Goal: Task Accomplishment & Management: Manage account settings

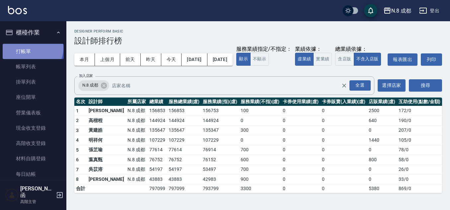
click at [32, 48] on link "打帳單" at bounding box center [33, 51] width 61 height 15
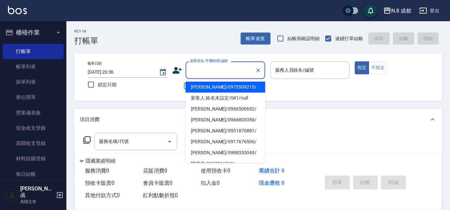
click at [230, 73] on input "顧客姓名/手機號碼/編號" at bounding box center [220, 70] width 64 height 12
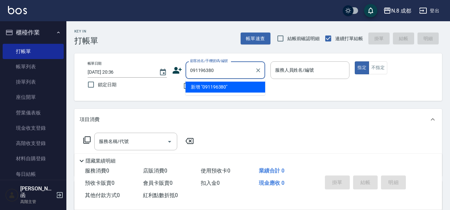
type input "0911963802"
drag, startPoint x: 240, startPoint y: 73, endPoint x: 131, endPoint y: 73, distance: 109.5
click at [131, 73] on div "帳單日期 [DATE] 20:36 鎖定日期 顧客姓名/手機號碼/編號 0911963802 顧客姓名/手機號碼/編號 不留客資 服務人員姓名/編號 服務人員…" at bounding box center [258, 77] width 352 height 32
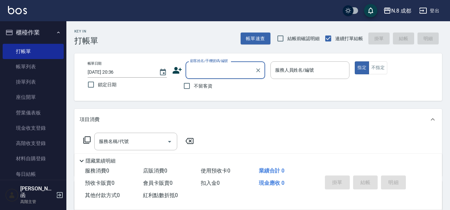
click at [179, 70] on icon at bounding box center [177, 70] width 10 height 10
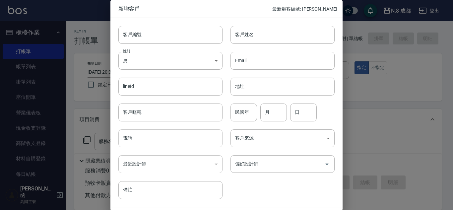
click at [157, 130] on input "電話" at bounding box center [170, 138] width 104 height 18
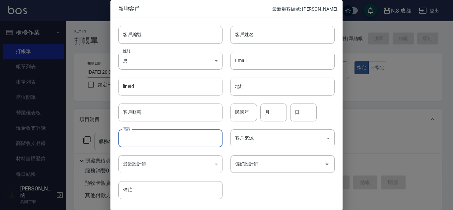
paste input "0911963802"
type input "0911963802"
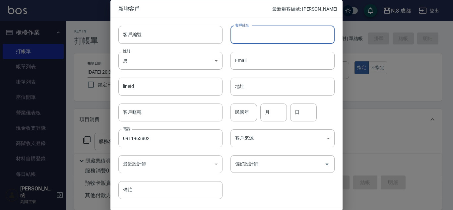
click at [250, 36] on input "客戶姓名" at bounding box center [283, 35] width 104 height 18
type input "t"
type input "[PERSON_NAME]"
click at [240, 114] on input "民國年" at bounding box center [244, 112] width 27 height 18
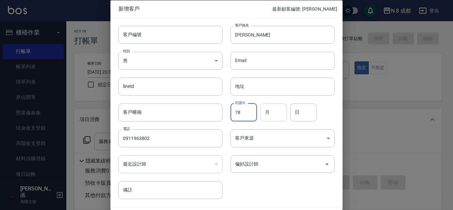
type input "78"
click at [269, 112] on input "月" at bounding box center [273, 112] width 27 height 18
type input "10"
drag, startPoint x: 296, startPoint y: 110, endPoint x: 304, endPoint y: 115, distance: 9.4
click at [296, 110] on div "日 日" at bounding box center [303, 112] width 27 height 18
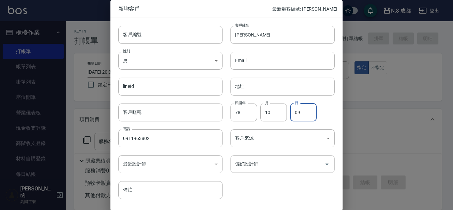
type input "09"
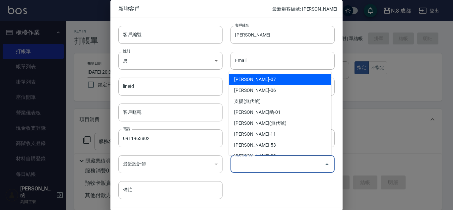
click at [287, 164] on input "偏好設計師" at bounding box center [278, 164] width 88 height 12
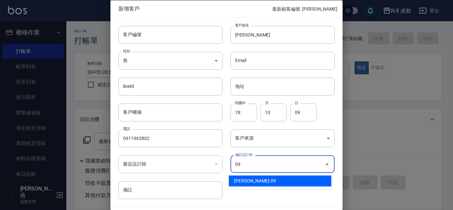
click at [277, 182] on li "[PERSON_NAME]-09" at bounding box center [280, 180] width 103 height 11
type input "黃建皓"
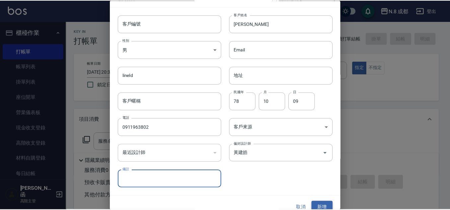
scroll to position [20, 0]
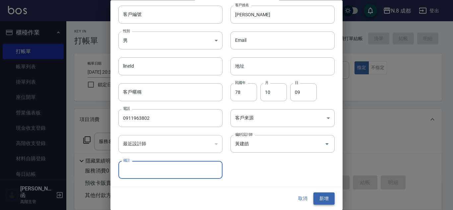
click at [322, 198] on button "新增" at bounding box center [323, 199] width 21 height 12
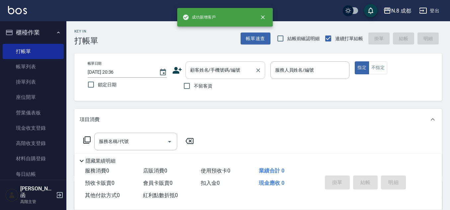
click at [235, 69] on input "顧客姓名/手機號碼/編號" at bounding box center [220, 70] width 64 height 12
paste input "0911963802"
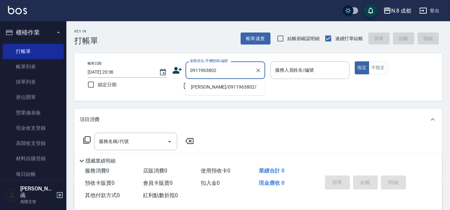
click at [217, 82] on li "[PERSON_NAME]/0911963802/" at bounding box center [225, 87] width 80 height 11
type input "[PERSON_NAME]/0911963802/"
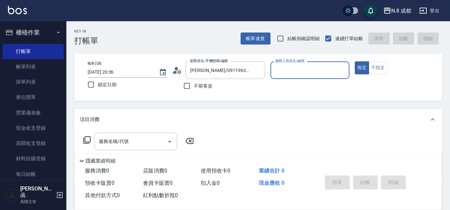
type input "[PERSON_NAME]-09"
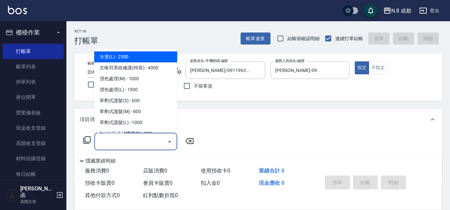
drag, startPoint x: 125, startPoint y: 145, endPoint x: 127, endPoint y: 141, distance: 4.2
click at [126, 145] on input "服務名稱/代號" at bounding box center [130, 142] width 67 height 12
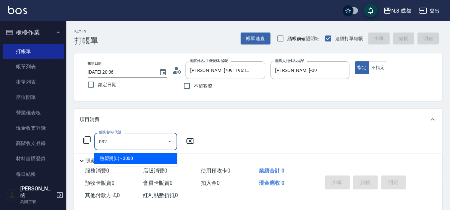
click at [124, 160] on span "熱塑燙(L) - 3000" at bounding box center [135, 158] width 83 height 11
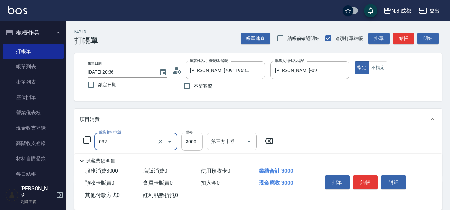
type input "熱塑燙(L)(032)"
click at [188, 143] on input "3000" at bounding box center [192, 142] width 22 height 18
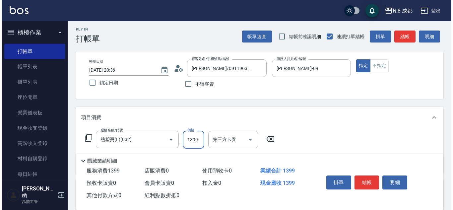
scroll to position [33, 0]
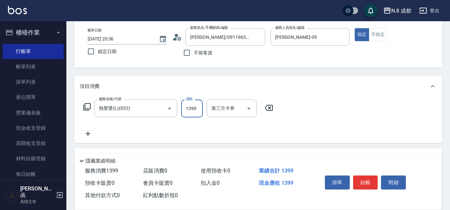
type input "1399"
click at [89, 131] on icon at bounding box center [88, 134] width 17 height 8
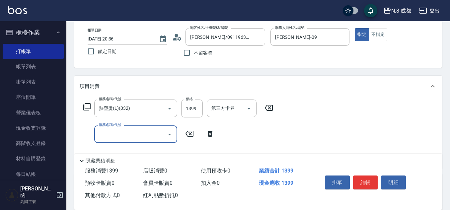
drag, startPoint x: 89, startPoint y: 131, endPoint x: 131, endPoint y: 132, distance: 41.8
click at [131, 131] on input "服務名稱/代號" at bounding box center [130, 134] width 67 height 12
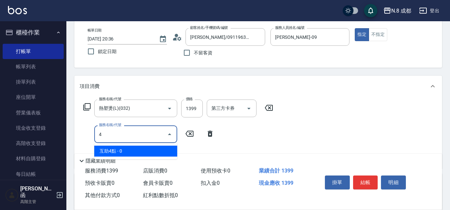
click at [123, 147] on span "互助4點 - 0" at bounding box center [135, 151] width 83 height 11
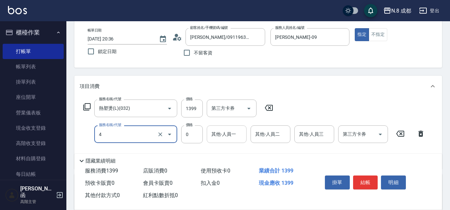
type input "互助4點(4)"
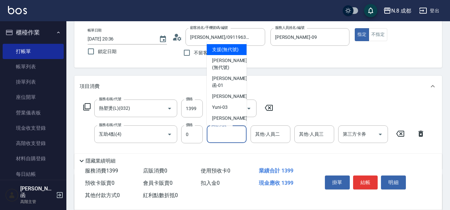
click at [222, 137] on input "其他-人員一" at bounding box center [227, 134] width 34 height 12
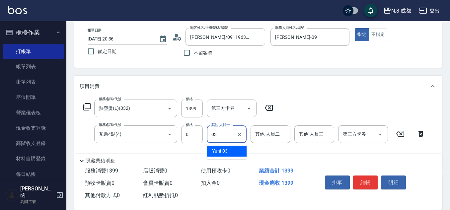
click at [227, 149] on span "Yuni -03" at bounding box center [220, 151] width 16 height 7
type input "Yuni-03"
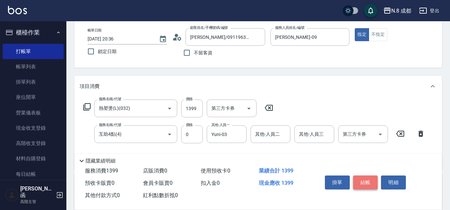
click at [371, 180] on button "結帳" at bounding box center [365, 182] width 25 height 14
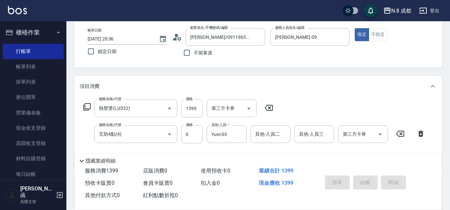
type input "[DATE] 20:37"
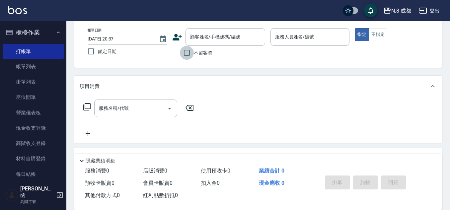
click at [187, 57] on input "不留客資" at bounding box center [187, 53] width 14 height 14
checkbox input "true"
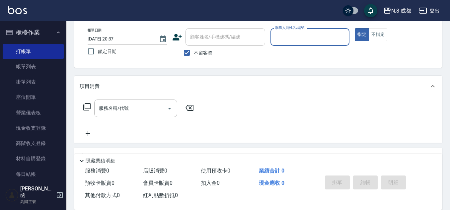
click at [291, 29] on label "服務人員姓名/編號" at bounding box center [289, 27] width 29 height 5
click at [291, 31] on input "服務人員姓名/編號" at bounding box center [309, 37] width 73 height 12
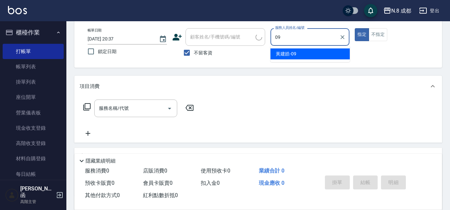
click at [297, 53] on div "[PERSON_NAME]-09" at bounding box center [309, 53] width 79 height 11
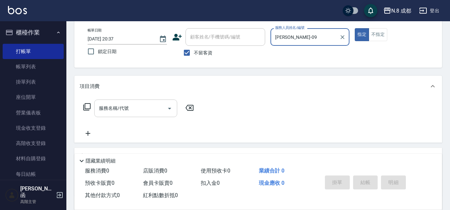
type input "[PERSON_NAME]-09"
click at [121, 104] on div "服務名稱/代號 服務名稱/代號" at bounding box center [135, 109] width 83 height 18
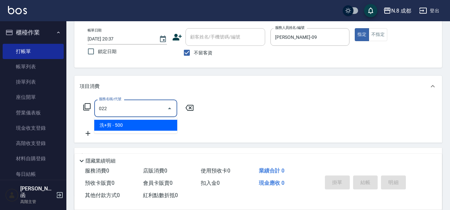
click at [117, 121] on span "洗+剪 - 500" at bounding box center [135, 125] width 83 height 11
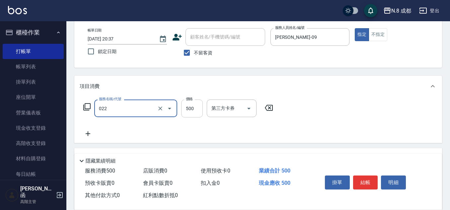
type input "洗+剪(022)"
click at [184, 109] on input "500" at bounding box center [192, 109] width 22 height 18
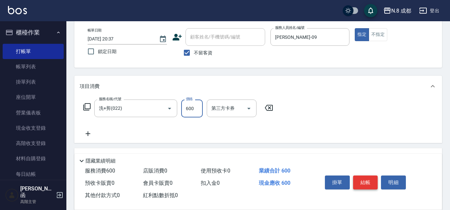
type input "600"
click at [370, 178] on button "結帳" at bounding box center [365, 182] width 25 height 14
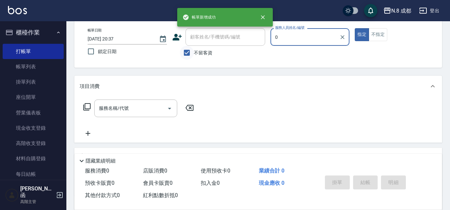
type input "0"
click at [184, 49] on input "不留客資" at bounding box center [187, 53] width 14 height 14
checkbox input "false"
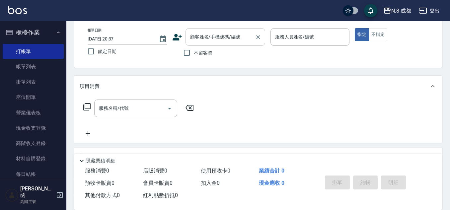
click at [192, 39] on input "顧客姓名/手機號碼/編號" at bounding box center [220, 37] width 64 height 12
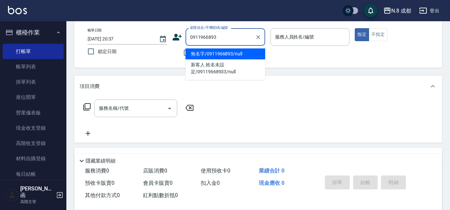
click at [220, 50] on li "無名字/0911966893/null" at bounding box center [225, 53] width 80 height 11
type input "無名字/0911966893/null"
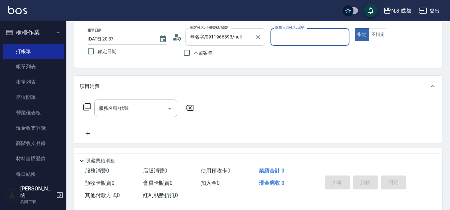
click at [233, 40] on input "無名字/0911966893/null" at bounding box center [220, 37] width 64 height 12
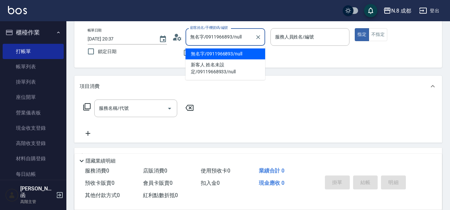
click at [237, 53] on li "無名字/0911966893/null" at bounding box center [225, 53] width 80 height 11
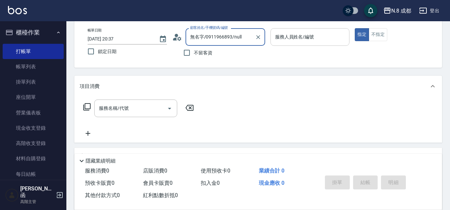
click at [287, 41] on input "服務人員姓名/編號" at bounding box center [309, 37] width 73 height 12
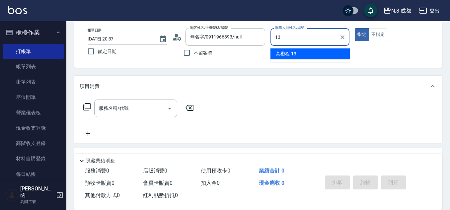
click at [282, 54] on span "[PERSON_NAME]程 -13" at bounding box center [286, 53] width 21 height 7
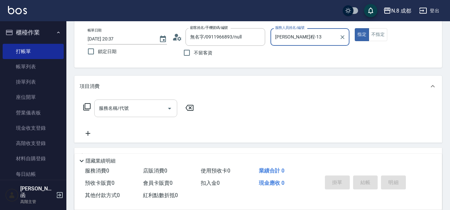
type input "[PERSON_NAME]程-13"
drag, startPoint x: 126, startPoint y: 109, endPoint x: 126, endPoint y: 105, distance: 3.6
click at [126, 109] on input "服務名稱/代號" at bounding box center [130, 109] width 67 height 12
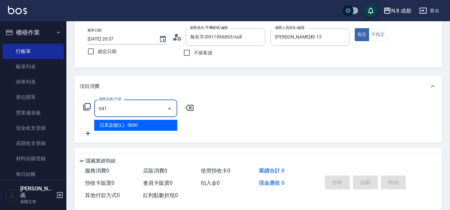
drag, startPoint x: 135, startPoint y: 116, endPoint x: 201, endPoint y: 119, distance: 66.1
click at [140, 121] on span "日系染髮(L) - 3000" at bounding box center [135, 125] width 83 height 11
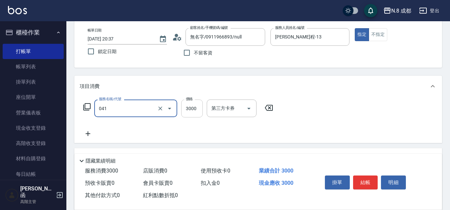
type input "日系染髮(L)(041)"
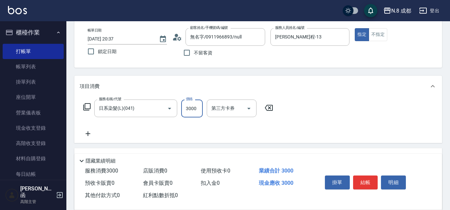
click at [196, 111] on input "3000" at bounding box center [192, 109] width 22 height 18
type input "1100"
click at [92, 132] on icon at bounding box center [88, 134] width 17 height 8
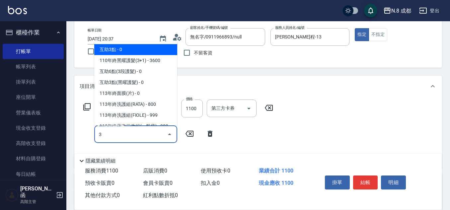
click at [120, 49] on span "互助3點 - 0" at bounding box center [135, 49] width 83 height 11
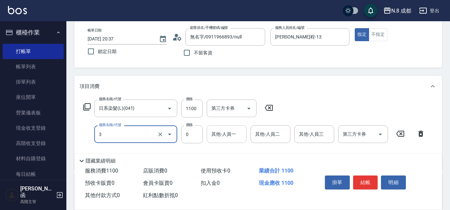
type input "互助3點(3)"
click at [238, 135] on input "其他-人員一" at bounding box center [227, 134] width 34 height 12
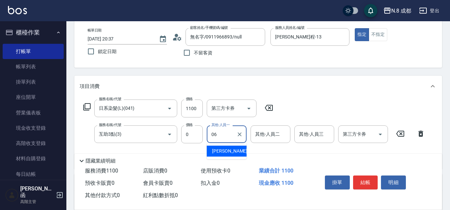
click at [225, 151] on span "[PERSON_NAME] -06" at bounding box center [233, 151] width 42 height 7
type input "[PERSON_NAME]-06"
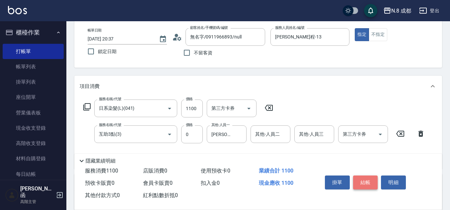
click at [367, 177] on button "結帳" at bounding box center [365, 182] width 25 height 14
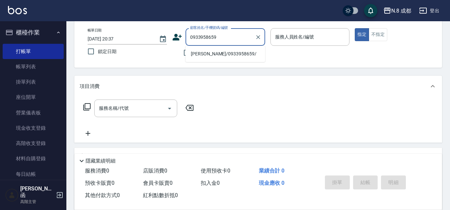
click at [216, 57] on li "[PERSON_NAME]/0933958659/" at bounding box center [225, 53] width 80 height 11
type input "[PERSON_NAME]/0933958659/"
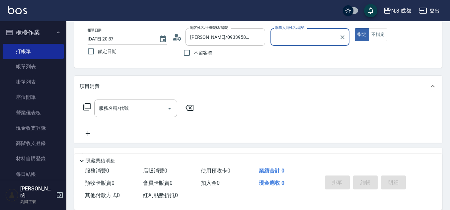
type input "[PERSON_NAME]程-13"
click at [120, 114] on div "服務名稱/代號" at bounding box center [135, 109] width 83 height 18
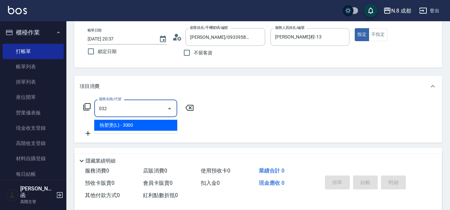
drag, startPoint x: 129, startPoint y: 125, endPoint x: 207, endPoint y: 118, distance: 77.9
click at [132, 126] on span "熱塑燙(L) - 3000" at bounding box center [135, 125] width 83 height 11
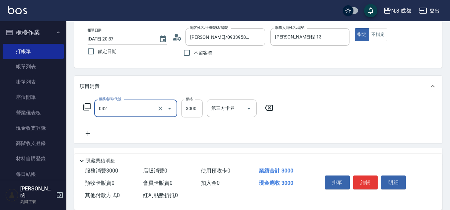
type input "熱塑燙(L)(032)"
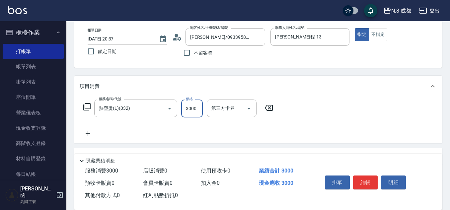
click at [196, 107] on input "3000" at bounding box center [192, 109] width 22 height 18
type input "1000"
click at [88, 136] on icon at bounding box center [88, 133] width 5 height 5
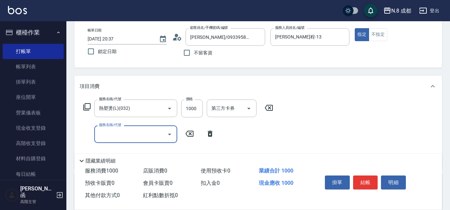
drag, startPoint x: 88, startPoint y: 136, endPoint x: 112, endPoint y: 127, distance: 26.0
click at [107, 136] on input "服務名稱/代號" at bounding box center [130, 134] width 67 height 12
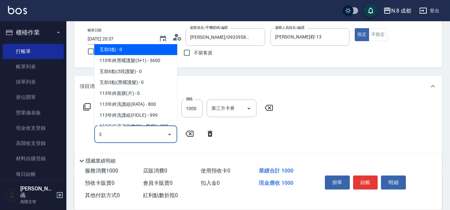
click at [138, 50] on span "互助3點 - 0" at bounding box center [135, 49] width 83 height 11
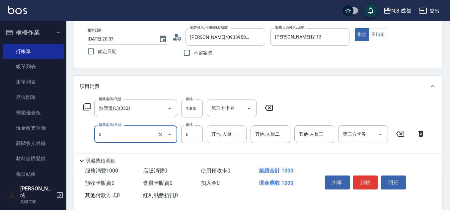
type input "互助3點(3)"
click at [219, 138] on input "0" at bounding box center [227, 134] width 34 height 12
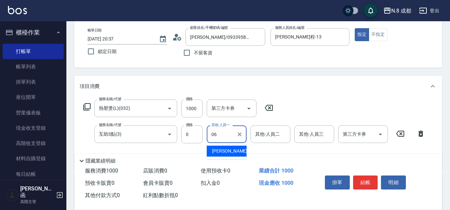
click at [237, 152] on div "[PERSON_NAME] -06" at bounding box center [227, 151] width 40 height 11
type input "[PERSON_NAME]-06"
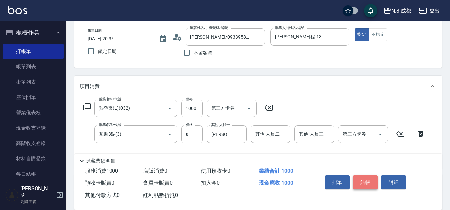
click at [367, 178] on button "結帳" at bounding box center [365, 182] width 25 height 14
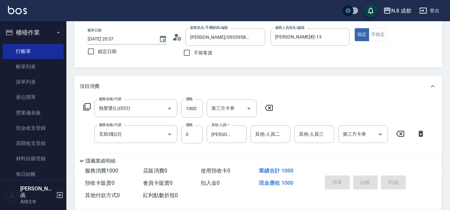
type input "[DATE] 20:38"
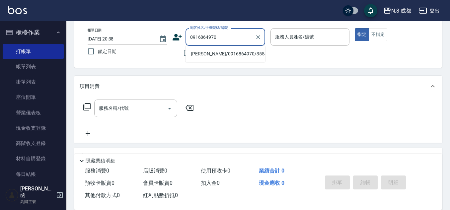
click at [232, 58] on li "[PERSON_NAME]/0916864970/355446" at bounding box center [225, 53] width 80 height 11
type input "[PERSON_NAME]/0916864970/355446"
type input "[PERSON_NAME]程-13"
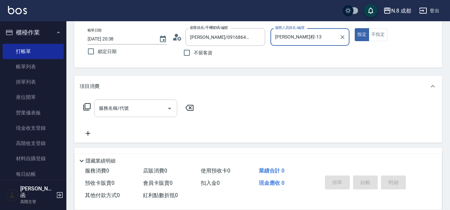
click at [135, 114] on input "服務名稱/代號" at bounding box center [130, 109] width 67 height 12
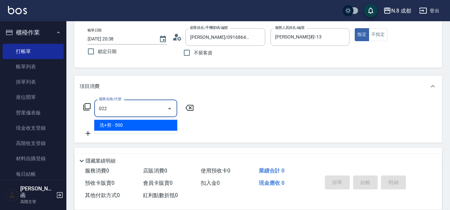
drag, startPoint x: 147, startPoint y: 127, endPoint x: 165, endPoint y: 124, distance: 18.2
click at [147, 127] on span "洗+剪 - 500" at bounding box center [135, 125] width 83 height 11
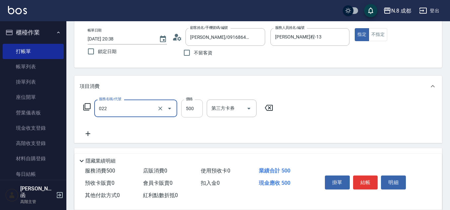
type input "洗+剪(022)"
click at [192, 111] on input "500" at bounding box center [192, 109] width 22 height 18
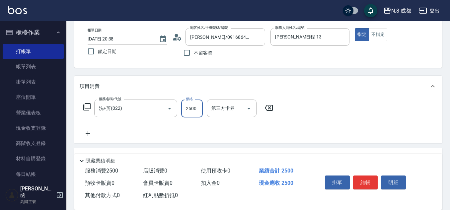
type input "2500"
click at [88, 134] on icon at bounding box center [88, 133] width 5 height 5
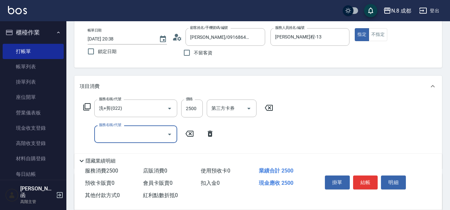
click at [110, 138] on input "服務名稱/代號" at bounding box center [130, 134] width 67 height 12
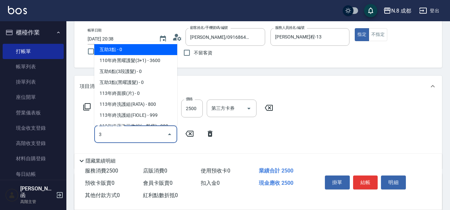
click at [136, 49] on span "互助3點 - 0" at bounding box center [135, 49] width 83 height 11
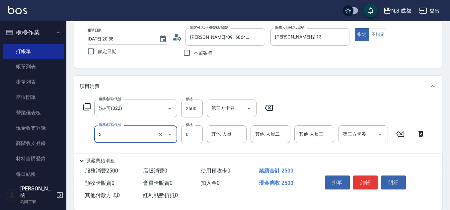
type input "互助3點(3)"
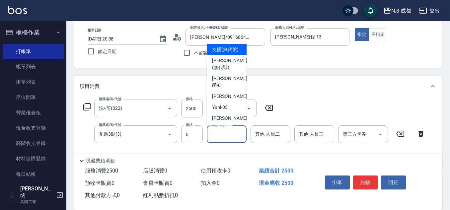
click at [221, 132] on input "其他-人員一" at bounding box center [227, 134] width 34 height 12
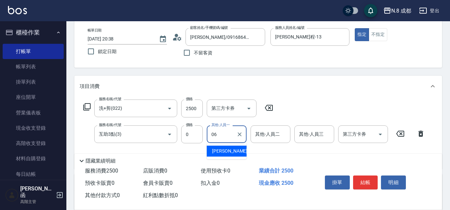
click at [227, 153] on span "[PERSON_NAME] -06" at bounding box center [233, 151] width 42 height 7
type input "[PERSON_NAME]-06"
click at [363, 177] on button "結帳" at bounding box center [365, 182] width 25 height 14
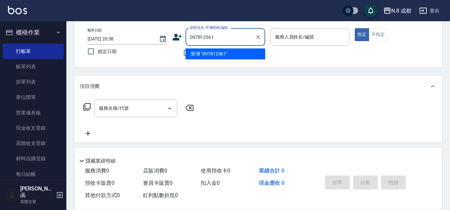
type input "0978125616"
drag, startPoint x: 229, startPoint y: 39, endPoint x: 70, endPoint y: 55, distance: 159.7
click at [70, 55] on div "Key In 打帳單 上一筆訂單:#5 帳單速查 結帳前確認明細 連續打單結帳 掛單 結帳 明細 帳單日期 [DATE] 20:38 鎖定日期 顧客姓名/手機…" at bounding box center [257, 139] width 383 height 303
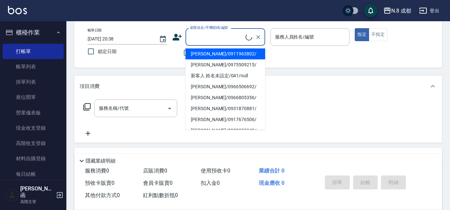
click at [179, 38] on icon at bounding box center [177, 37] width 10 height 10
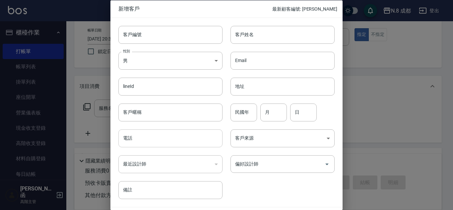
drag, startPoint x: 138, startPoint y: 133, endPoint x: 146, endPoint y: 131, distance: 8.3
click at [139, 133] on input "電話" at bounding box center [170, 138] width 104 height 18
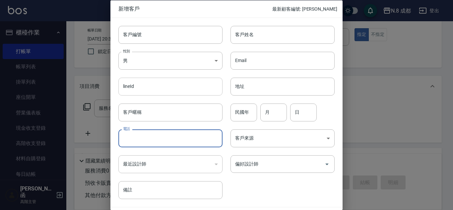
paste input "0978125616"
type input "0978125616"
click at [251, 33] on input "客戶姓名" at bounding box center [283, 35] width 104 height 18
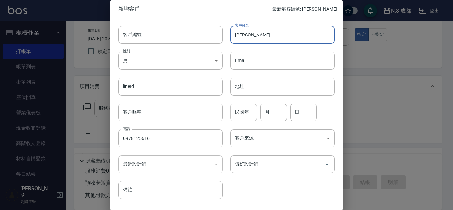
type input "[PERSON_NAME]"
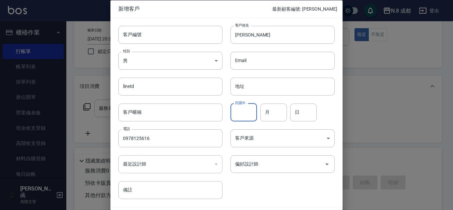
drag, startPoint x: 231, startPoint y: 114, endPoint x: 243, endPoint y: 114, distance: 12.3
click at [231, 114] on input "民國年" at bounding box center [244, 112] width 27 height 18
type input "78"
click at [274, 112] on input "月" at bounding box center [273, 112] width 27 height 18
type input "07"
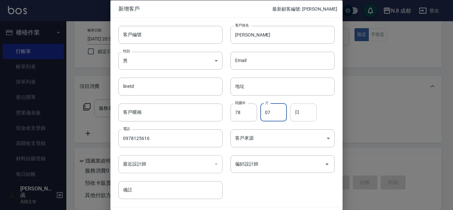
click at [303, 108] on input "日" at bounding box center [303, 112] width 27 height 18
type input "08"
click at [277, 166] on input "偏好設計師" at bounding box center [278, 164] width 88 height 12
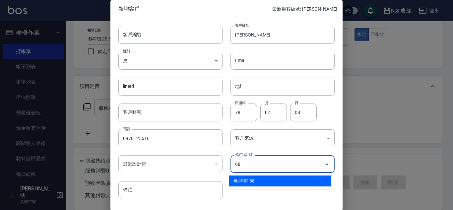
click at [266, 181] on li "明祥何-68" at bounding box center [280, 180] width 103 height 11
type input "明祥何"
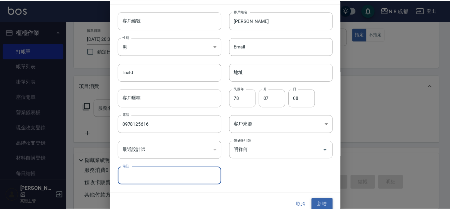
scroll to position [20, 0]
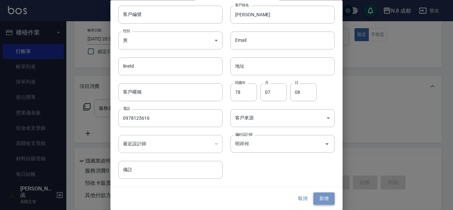
click at [322, 198] on button "新增" at bounding box center [323, 199] width 21 height 12
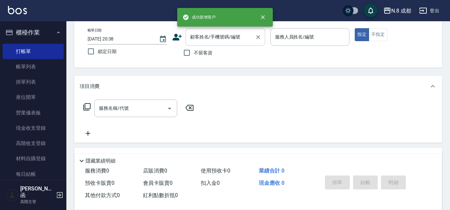
click at [230, 38] on input "顧客姓名/手機號碼/編號" at bounding box center [220, 37] width 64 height 12
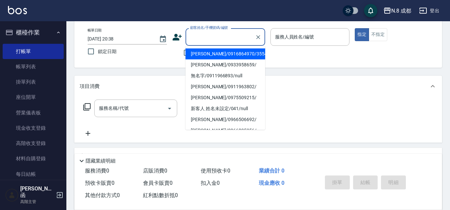
paste input "0978125616"
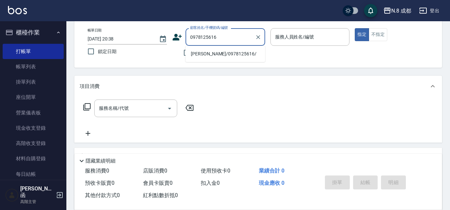
click at [217, 55] on li "[PERSON_NAME]/0978125616/" at bounding box center [225, 53] width 80 height 11
type input "[PERSON_NAME]/0978125616/"
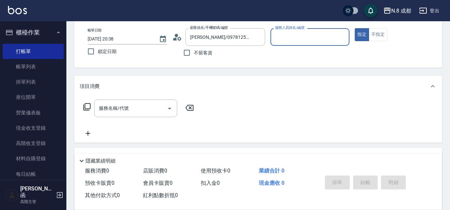
type input "明祥何-68"
click at [135, 104] on input "服務名稱/代號" at bounding box center [130, 109] width 67 height 12
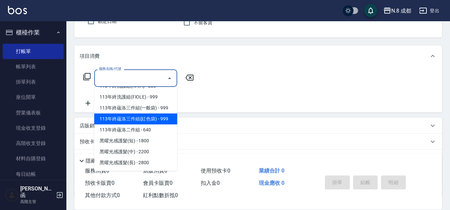
scroll to position [114, 0]
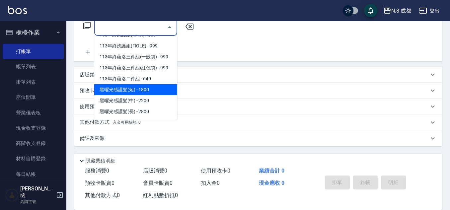
click at [131, 91] on span "黑曜光感護髮(短) - 1800" at bounding box center [135, 89] width 83 height 11
type input "黑曜光感護髮(短)(黑1)"
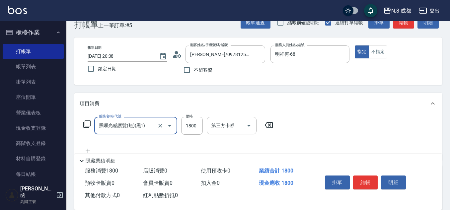
scroll to position [15, 0]
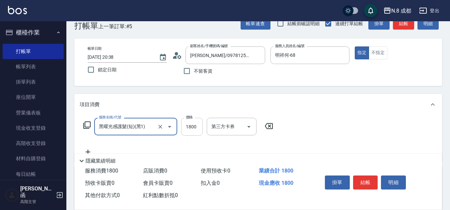
click at [198, 125] on input "1800" at bounding box center [192, 127] width 22 height 18
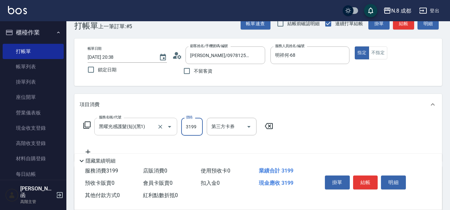
scroll to position [48, 0]
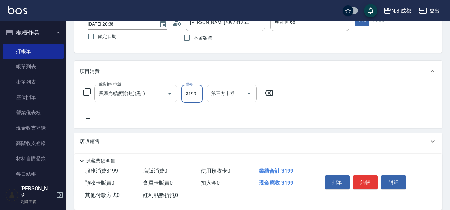
type input "3199"
click at [90, 120] on icon at bounding box center [88, 119] width 17 height 8
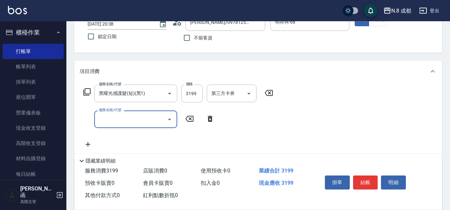
click at [128, 119] on input "服務名稱/代號" at bounding box center [130, 119] width 67 height 12
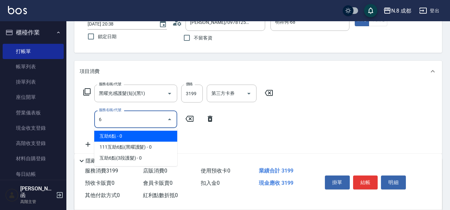
click at [121, 135] on span "互助6點 - 0" at bounding box center [135, 136] width 83 height 11
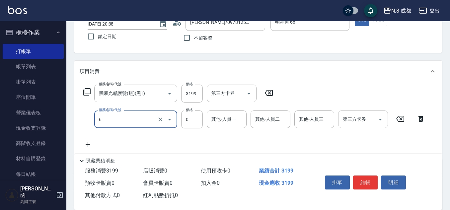
type input "互助6點(6)"
click at [231, 123] on input "0" at bounding box center [227, 119] width 34 height 12
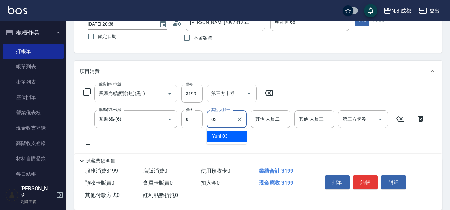
click at [227, 131] on div "Yuni -03" at bounding box center [227, 136] width 40 height 11
type input "Yuni-03"
click at [243, 119] on button "Clear" at bounding box center [239, 119] width 9 height 9
click at [233, 121] on input "其他-人員一" at bounding box center [227, 119] width 34 height 12
click at [228, 129] on ul "[PERSON_NAME]函 -01" at bounding box center [227, 139] width 40 height 23
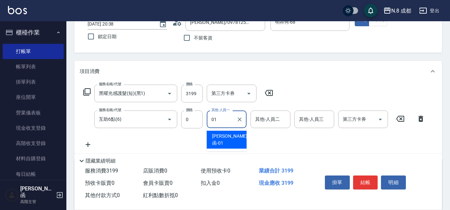
click at [226, 135] on span "[PERSON_NAME]函 -01" at bounding box center [229, 140] width 35 height 14
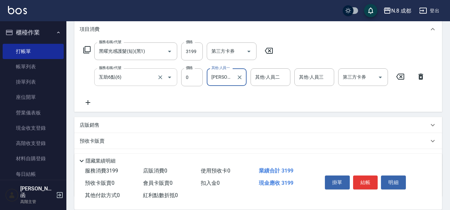
scroll to position [114, 0]
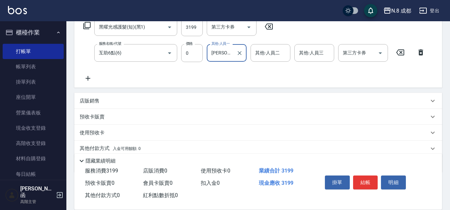
type input "[PERSON_NAME]函-01"
click at [86, 96] on div "店販銷售" at bounding box center [258, 101] width 368 height 16
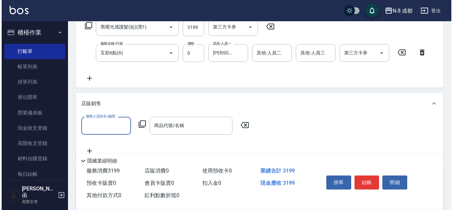
scroll to position [0, 0]
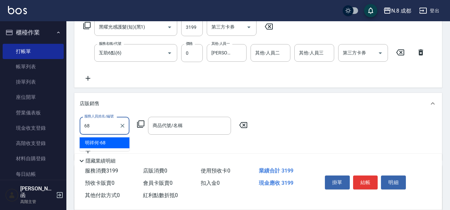
click at [105, 142] on span "明祥何 -68" at bounding box center [95, 142] width 21 height 7
type input "明祥何-68"
click at [140, 124] on icon at bounding box center [141, 124] width 8 height 8
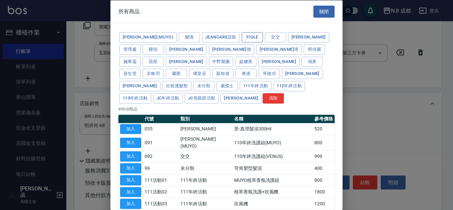
click at [242, 36] on button "Fiole" at bounding box center [252, 37] width 21 height 10
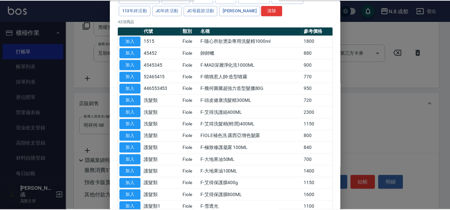
scroll to position [100, 0]
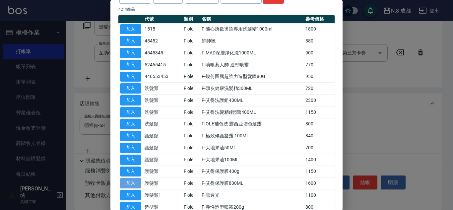
click at [135, 178] on button "加入" at bounding box center [130, 183] width 21 height 10
type input "F-艾得保護膜800ML"
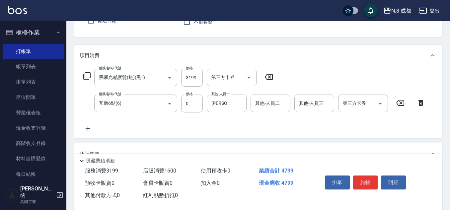
scroll to position [0, 0]
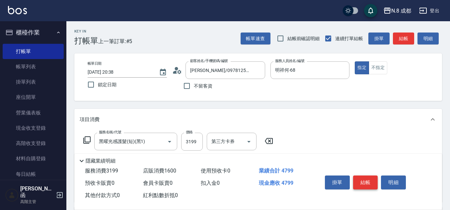
click at [366, 175] on button "結帳" at bounding box center [365, 182] width 25 height 14
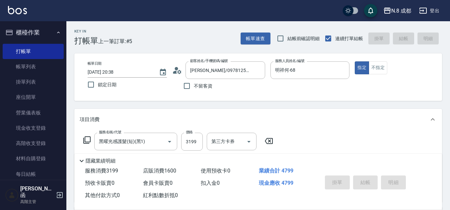
type input "[DATE] 20:39"
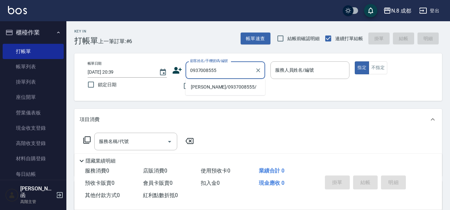
click at [209, 90] on li "[PERSON_NAME]/0937008555/" at bounding box center [225, 87] width 80 height 11
type input "[PERSON_NAME]/0937008555/"
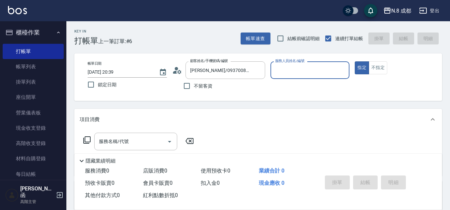
type input "[PERSON_NAME]-09"
click at [136, 145] on input "服務名稱/代號" at bounding box center [130, 142] width 67 height 12
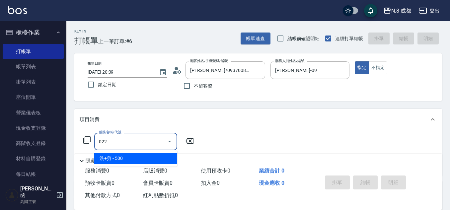
click at [129, 160] on span "洗+剪 - 500" at bounding box center [135, 158] width 83 height 11
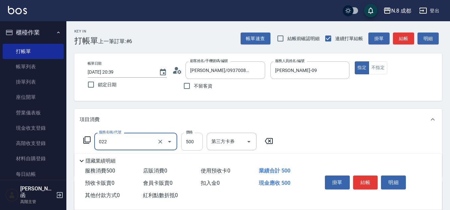
type input "洗+剪(022)"
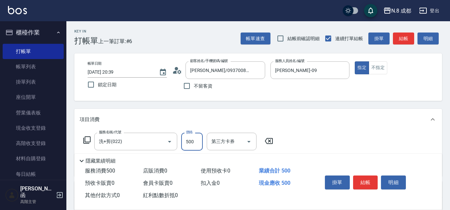
click at [192, 143] on input "500" at bounding box center [192, 142] width 22 height 18
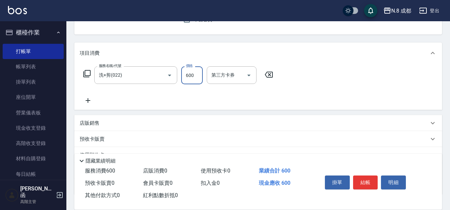
type input "600"
click at [95, 104] on icon at bounding box center [88, 101] width 17 height 8
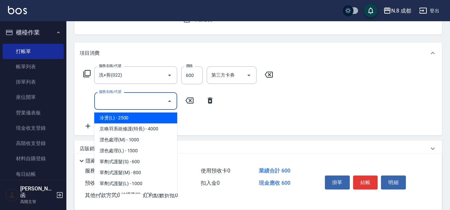
click at [112, 104] on input "服務名稱/代號" at bounding box center [130, 101] width 67 height 12
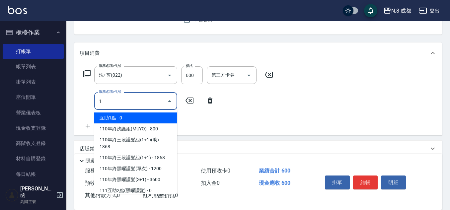
click at [121, 115] on span "互助1點 - 0" at bounding box center [135, 117] width 83 height 11
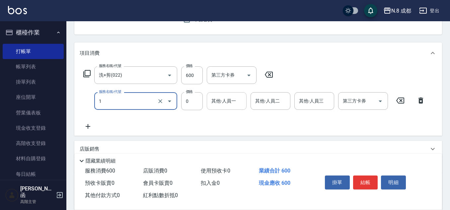
type input "互助1點(1)"
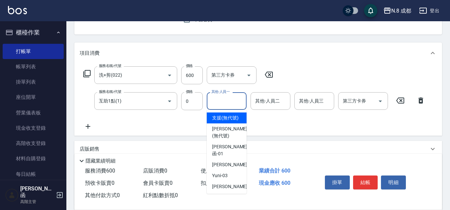
click at [221, 104] on input "其他-人員一" at bounding box center [227, 101] width 34 height 12
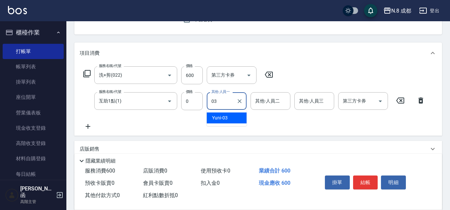
click at [231, 122] on div "Yuni -03" at bounding box center [227, 117] width 40 height 11
type input "Yuni-03"
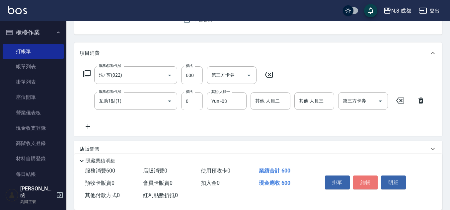
drag, startPoint x: 362, startPoint y: 180, endPoint x: 358, endPoint y: 177, distance: 5.2
click at [363, 180] on button "結帳" at bounding box center [365, 182] width 25 height 14
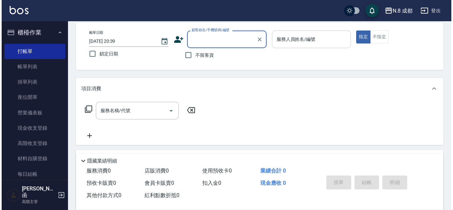
scroll to position [0, 0]
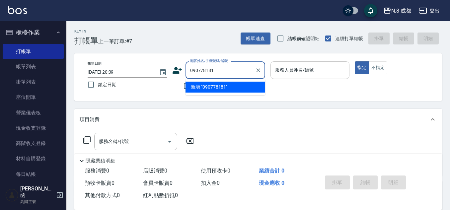
type input "0907781815"
drag, startPoint x: 232, startPoint y: 71, endPoint x: 130, endPoint y: 71, distance: 101.2
click at [130, 71] on div "帳單日期 [DATE] 20:39 鎖定日期 顧客姓名/手機號碼/編號 0907781815 顧客姓名/手機號碼/編號 不留客資 服務人員姓名/編號 服務人員…" at bounding box center [258, 77] width 352 height 32
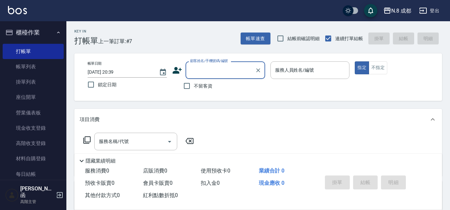
click at [182, 69] on icon at bounding box center [177, 70] width 10 height 10
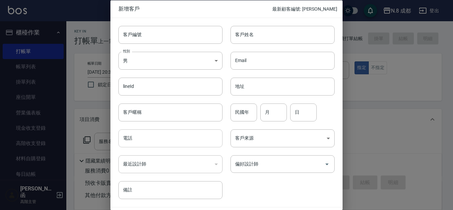
drag, startPoint x: 162, startPoint y: 142, endPoint x: 164, endPoint y: 139, distance: 4.2
click at [162, 142] on input "電話" at bounding box center [170, 138] width 104 height 18
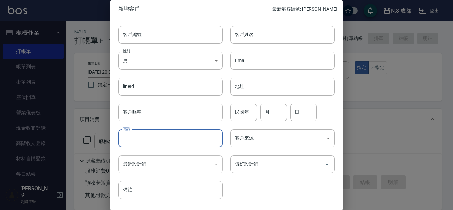
paste input "0907781815"
type input "0907781815"
click at [267, 34] on input "客戶姓名" at bounding box center [283, 35] width 104 height 18
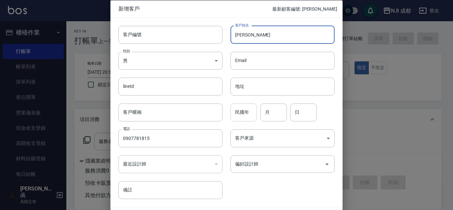
type input "[PERSON_NAME]"
drag, startPoint x: 244, startPoint y: 114, endPoint x: 252, endPoint y: 116, distance: 8.1
click at [244, 114] on input "民國年" at bounding box center [244, 112] width 27 height 18
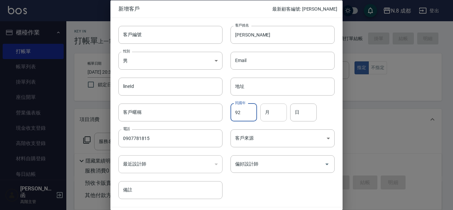
type input "92"
click at [274, 114] on input "月" at bounding box center [273, 112] width 27 height 18
type input "01"
click at [300, 114] on input "日" at bounding box center [303, 112] width 27 height 18
type input "13"
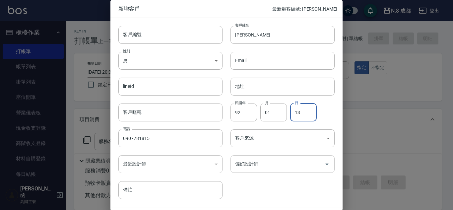
click at [278, 165] on input "偏好設計師" at bounding box center [278, 164] width 88 height 12
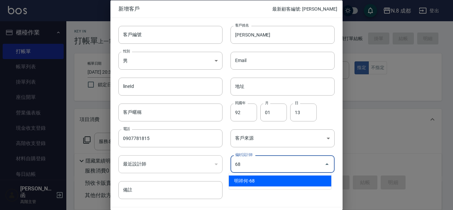
click at [266, 186] on ul "明祥何-68" at bounding box center [280, 181] width 103 height 16
click at [281, 181] on li "明祥何-68" at bounding box center [280, 180] width 103 height 11
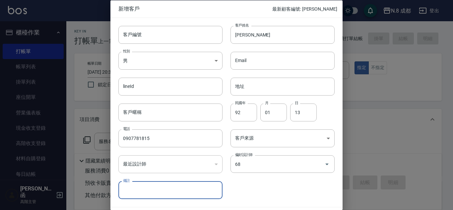
type input "明祥何"
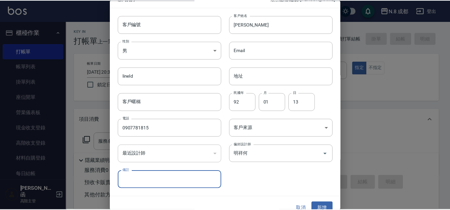
scroll to position [20, 0]
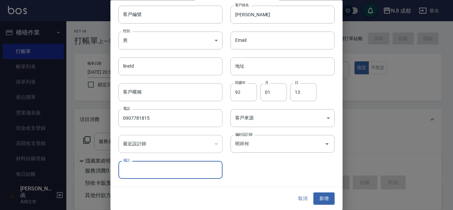
click at [318, 193] on button "新增" at bounding box center [323, 199] width 21 height 12
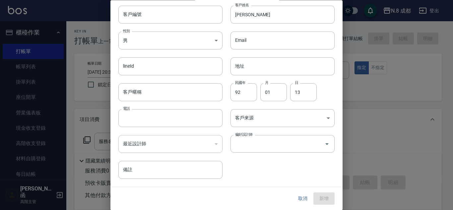
click at [320, 192] on div "掛單 結帳 明細" at bounding box center [374, 183] width 120 height 37
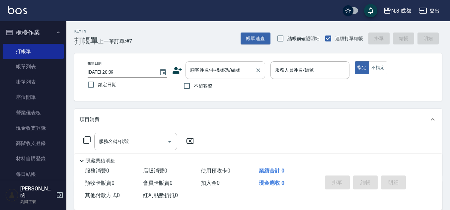
click at [221, 69] on input "顧客姓名/手機號碼/編號" at bounding box center [220, 70] width 64 height 12
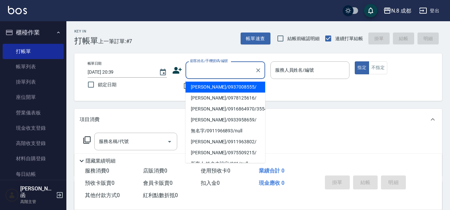
paste input "0907781815"
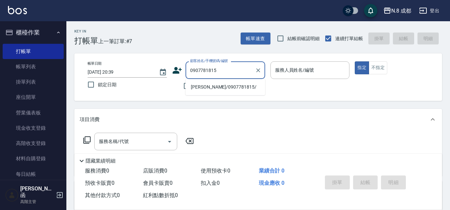
click at [215, 84] on li "[PERSON_NAME]/0907781815/" at bounding box center [225, 87] width 80 height 11
type input "[PERSON_NAME]/0907781815/"
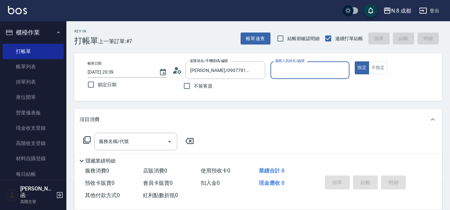
type input "明祥何-68"
click at [134, 139] on input "服務名稱/代號" at bounding box center [130, 142] width 67 height 12
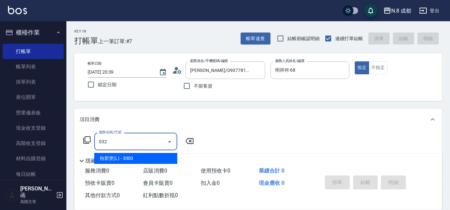
drag, startPoint x: 140, startPoint y: 157, endPoint x: 208, endPoint y: 152, distance: 68.5
click at [140, 156] on span "熱塑燙(L) - 3000" at bounding box center [135, 158] width 83 height 11
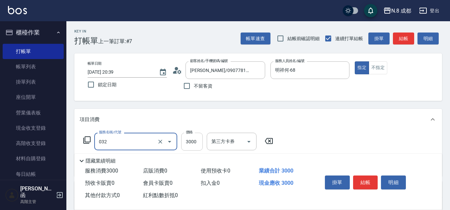
type input "熱塑燙(L)(032)"
click at [200, 145] on input "3000" at bounding box center [192, 142] width 22 height 18
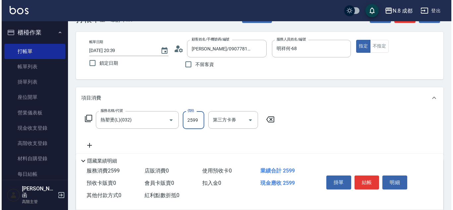
scroll to position [33, 0]
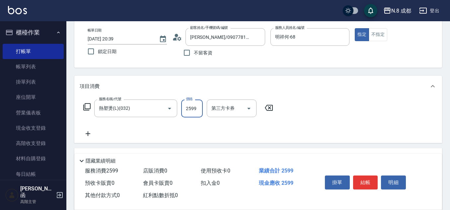
type input "2599"
click at [88, 135] on icon at bounding box center [88, 133] width 5 height 5
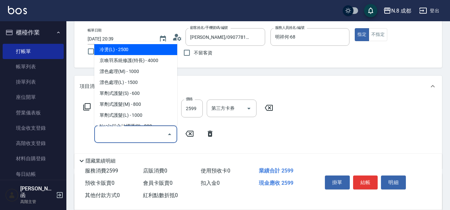
click at [101, 135] on input "服務名稱/代號" at bounding box center [130, 134] width 67 height 12
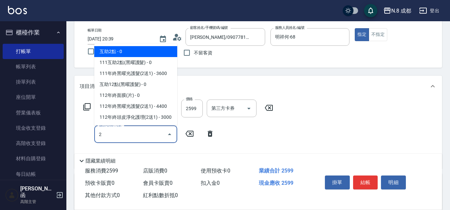
click at [128, 49] on span "互助2點 - 0" at bounding box center [135, 51] width 83 height 11
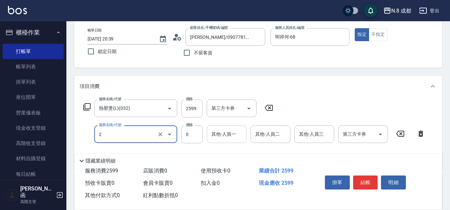
type input "互助2點(2)"
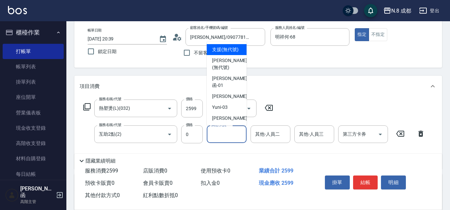
click at [222, 138] on input "其他-人員一" at bounding box center [227, 134] width 34 height 12
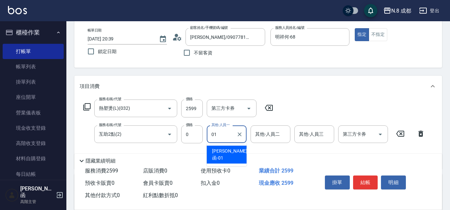
click at [230, 152] on span "[PERSON_NAME]函 -01" at bounding box center [229, 155] width 35 height 14
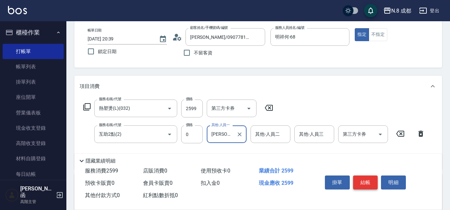
type input "[PERSON_NAME]函-01"
click at [372, 182] on button "結帳" at bounding box center [365, 182] width 25 height 14
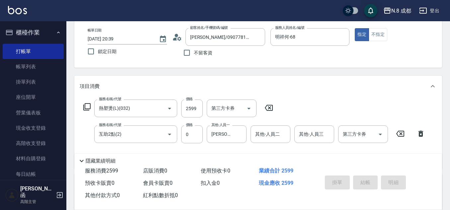
type input "[DATE] 20:40"
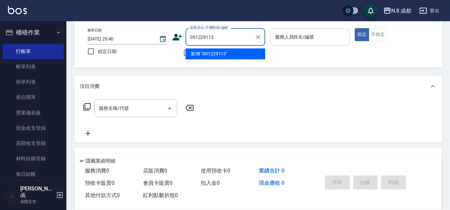
type input "0912291133"
drag, startPoint x: 235, startPoint y: 38, endPoint x: 108, endPoint y: 45, distance: 126.2
click at [108, 45] on div "帳單日期 [DATE] 20:40 鎖定日期 顧客姓名/手機號碼/編號 0912291133 顧客姓名/手機號碼/編號 不留客資 服務人員姓名/編號 服務人員…" at bounding box center [258, 44] width 352 height 32
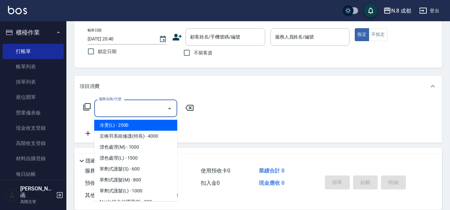
click at [116, 111] on input "服務名稱/代號" at bounding box center [130, 109] width 67 height 12
click at [126, 102] on div "服務名稱/代號" at bounding box center [135, 109] width 83 height 18
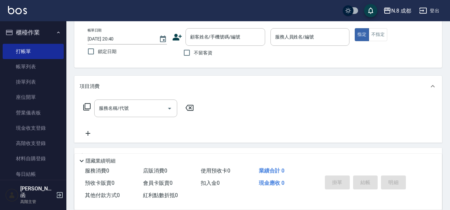
click at [176, 38] on icon at bounding box center [176, 37] width 9 height 7
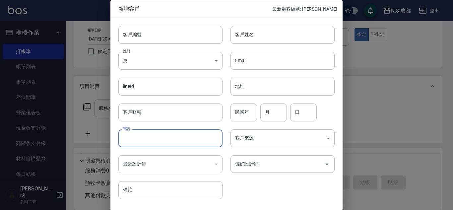
click at [146, 132] on input "電話" at bounding box center [170, 138] width 104 height 18
paste input "0912291133"
type input "0912291133"
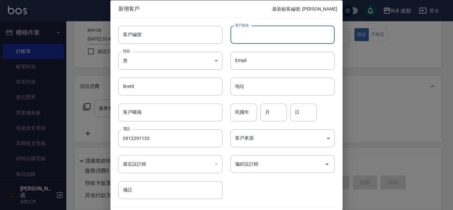
drag, startPoint x: 251, startPoint y: 36, endPoint x: 244, endPoint y: 47, distance: 13.3
click at [251, 36] on input "客戶姓名" at bounding box center [283, 35] width 104 height 18
type input "[PERSON_NAME]"
click at [281, 121] on input "月" at bounding box center [273, 112] width 27 height 18
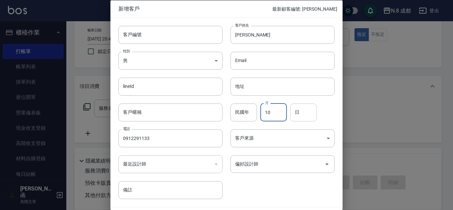
type input "10"
click at [310, 110] on input "日" at bounding box center [303, 112] width 27 height 18
type input "01"
click at [272, 163] on input "偏好設計師" at bounding box center [278, 164] width 88 height 12
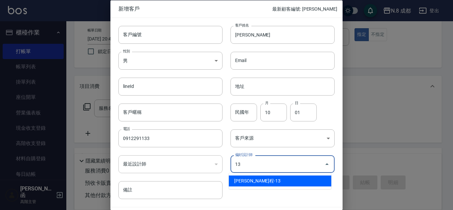
click at [260, 182] on li "[PERSON_NAME]程-13" at bounding box center [280, 180] width 103 height 11
type input "高楷程"
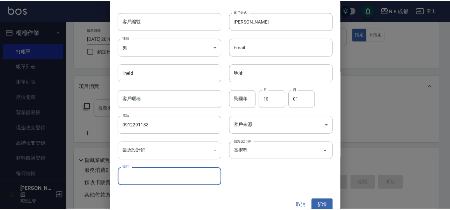
scroll to position [20, 0]
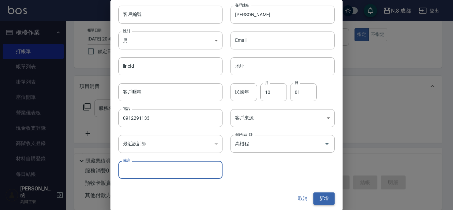
click at [317, 194] on button "新增" at bounding box center [323, 199] width 21 height 12
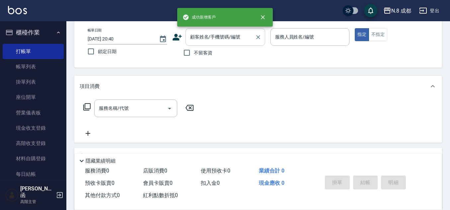
click at [214, 35] on div "顧客姓名/手機號碼/編號 顧客姓名/手機號碼/編號" at bounding box center [225, 37] width 80 height 18
paste input "0912291133"
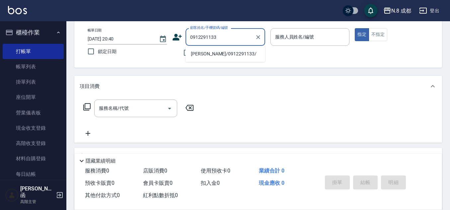
click at [200, 54] on li "[PERSON_NAME]/0912291133/" at bounding box center [225, 53] width 80 height 11
type input "[PERSON_NAME]/0912291133/"
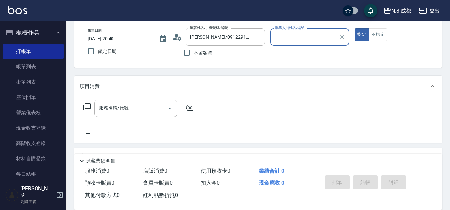
type input "[PERSON_NAME]程-13"
click at [136, 107] on input "服務名稱/代號" at bounding box center [130, 109] width 67 height 12
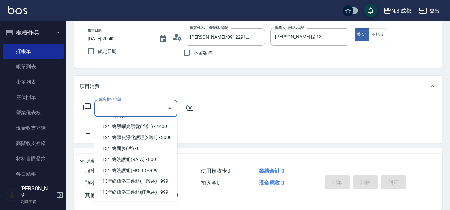
scroll to position [895, 0]
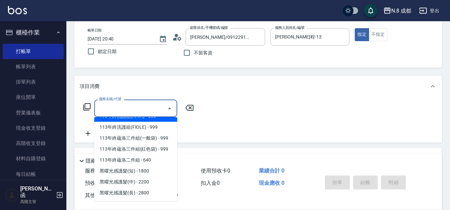
click at [135, 109] on input "服務名稱/代號" at bounding box center [130, 109] width 67 height 12
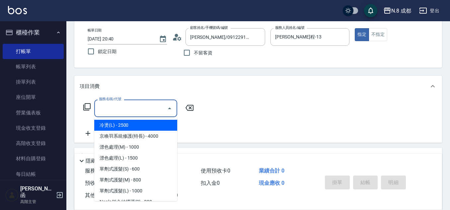
click at [131, 105] on input "服務名稱/代號" at bounding box center [130, 109] width 67 height 12
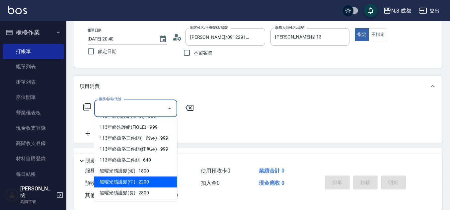
click at [133, 181] on span "黑曜光感護髮(中) - 2200" at bounding box center [135, 181] width 83 height 11
type input "黑曜光感護髮(中)(黑2)"
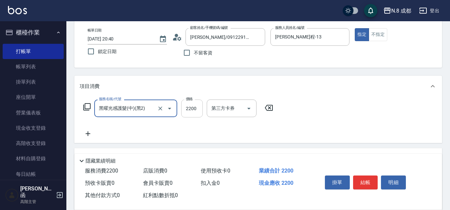
click at [192, 106] on input "2200" at bounding box center [192, 109] width 22 height 18
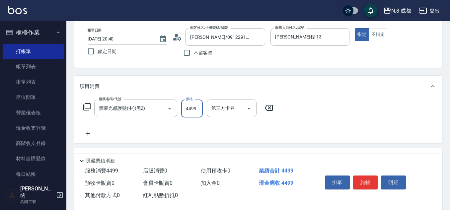
type input "4499"
click at [85, 135] on icon at bounding box center [88, 134] width 17 height 8
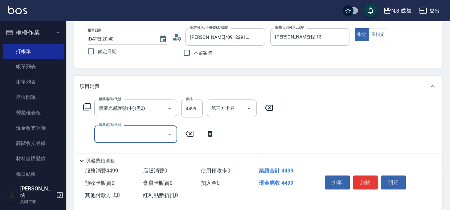
click at [101, 135] on input "服務名稱/代號" at bounding box center [130, 134] width 67 height 12
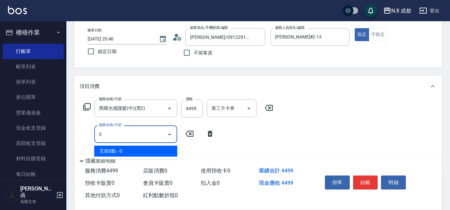
click at [119, 148] on span "互助5點 - 0" at bounding box center [135, 151] width 83 height 11
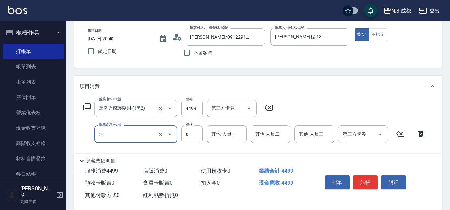
click at [160, 111] on icon "Clear" at bounding box center [160, 108] width 7 height 7
type input "5"
type input "互助5點(5)"
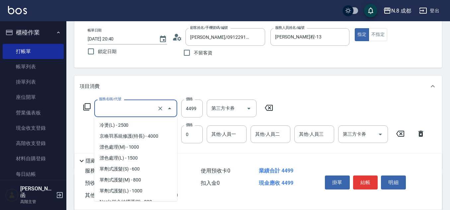
click at [143, 110] on input "服務名稱/代號" at bounding box center [126, 109] width 58 height 12
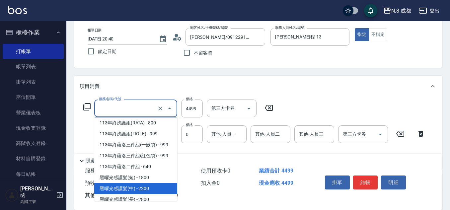
type input "黑曜光感護髮(中)(黑2)"
click at [89, 134] on div "服務名稱/代號 互助5點(5) 服務名稱/代號 價格 0 價格 其他-人員一 其他-人員一 其他-人員二 其他-人員二 其他-人員三 其他-人員三 第三方卡券…" at bounding box center [254, 134] width 349 height 18
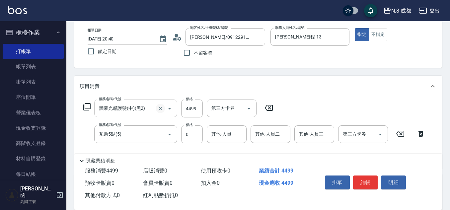
click at [159, 108] on icon "Clear" at bounding box center [160, 108] width 7 height 7
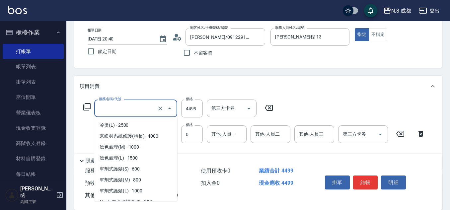
click at [121, 109] on input "服務名稱/代號" at bounding box center [126, 109] width 58 height 12
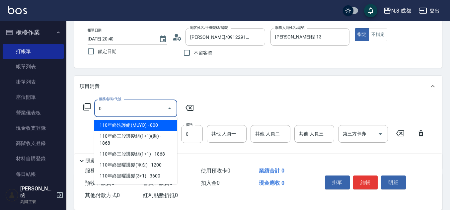
scroll to position [0, 0]
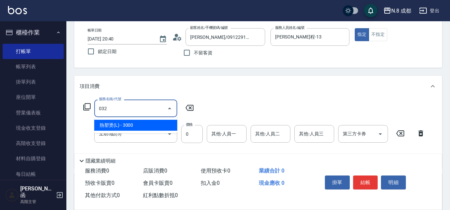
click at [128, 124] on span "熱塑燙(L) - 3000" at bounding box center [135, 125] width 83 height 11
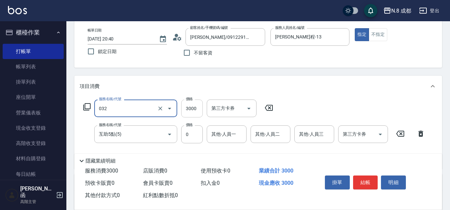
type input "熱塑燙(L)(032)"
click at [194, 108] on input "3000" at bounding box center [192, 109] width 22 height 18
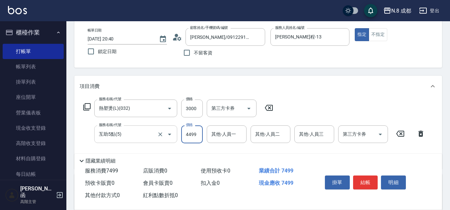
drag, startPoint x: 198, startPoint y: 135, endPoint x: 165, endPoint y: 133, distance: 33.2
click at [165, 133] on div "服務名稱/代號 互助5點(5) 服務名稱/代號 價格 4499 價格 其他-人員一 其他-人員一 其他-人員二 其他-人員二 其他-人員三 其他-人員三 第三…" at bounding box center [254, 134] width 349 height 18
type input "0"
click at [199, 108] on input "3000" at bounding box center [192, 109] width 22 height 18
type input "4499"
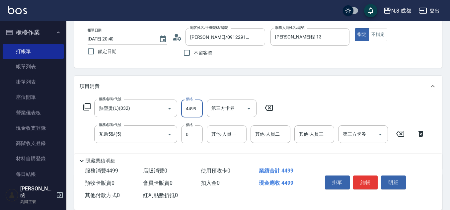
click at [226, 135] on input "其他-人員一" at bounding box center [227, 134] width 34 height 12
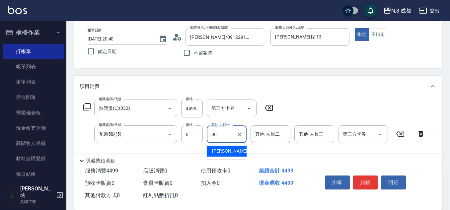
click at [234, 153] on div "[PERSON_NAME] -06" at bounding box center [227, 151] width 40 height 11
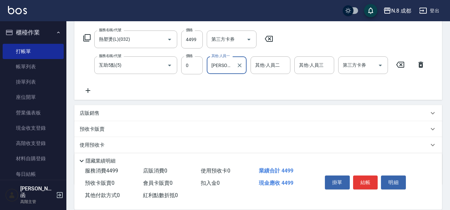
scroll to position [66, 0]
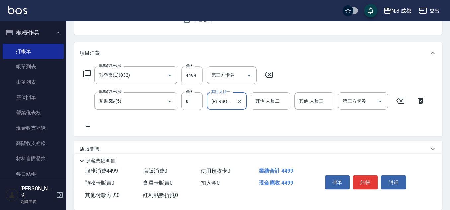
type input "[PERSON_NAME]-06"
click at [192, 76] on input "4499" at bounding box center [192, 75] width 22 height 18
click at [185, 72] on input "4499" at bounding box center [192, 75] width 22 height 18
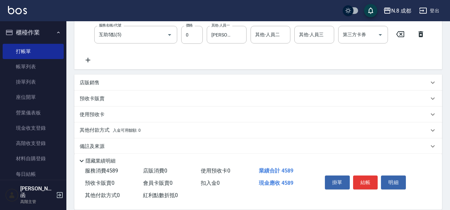
type input "4589"
click at [103, 130] on p "其他付款方式 入金可用餘額: 0" at bounding box center [110, 130] width 61 height 7
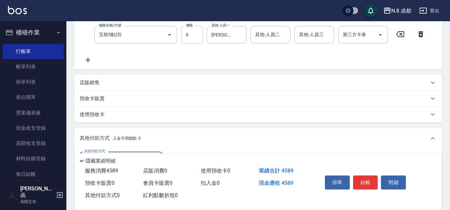
scroll to position [166, 0]
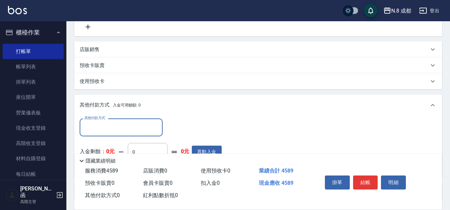
click at [111, 130] on input "其他付款方式" at bounding box center [121, 127] width 77 height 12
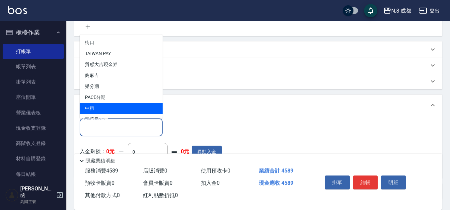
scroll to position [20, 0]
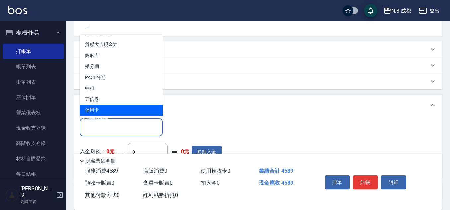
click at [124, 109] on span "信用卡" at bounding box center [121, 110] width 83 height 11
type input "信用卡"
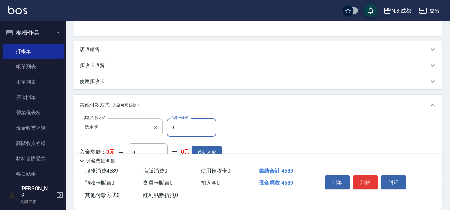
drag, startPoint x: 178, startPoint y: 127, endPoint x: 159, endPoint y: 122, distance: 19.6
click at [159, 123] on div "其他付款方式 信用卡 其他付款方式 信用卡金額 0 信用卡金額" at bounding box center [151, 127] width 142 height 18
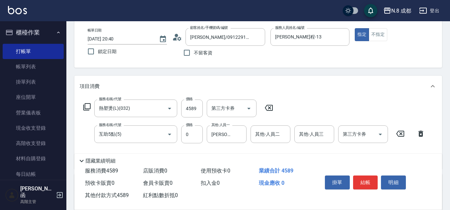
scroll to position [0, 0]
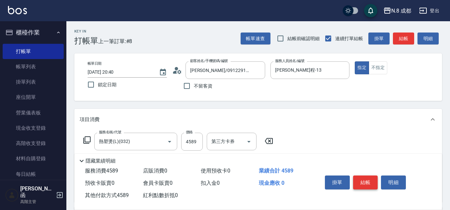
type input "4589"
click at [369, 176] on button "結帳" at bounding box center [365, 182] width 25 height 14
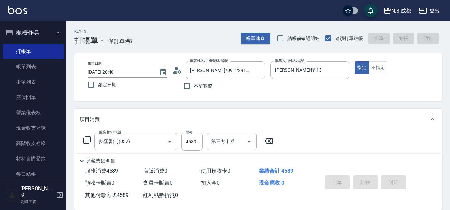
type input "[DATE] 20:46"
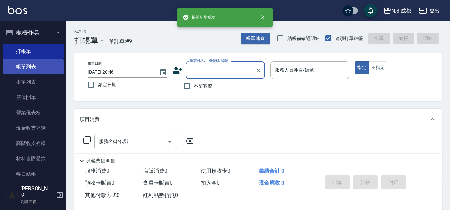
click at [38, 67] on link "帳單列表" at bounding box center [33, 66] width 61 height 15
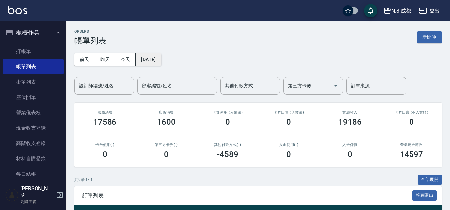
click at [148, 57] on button "[DATE]" at bounding box center [148, 59] width 25 height 12
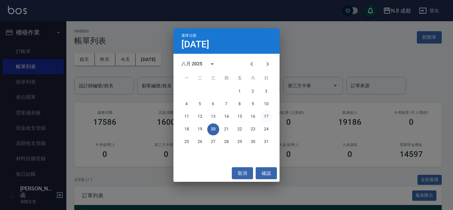
click at [263, 114] on button "17" at bounding box center [266, 117] width 12 height 12
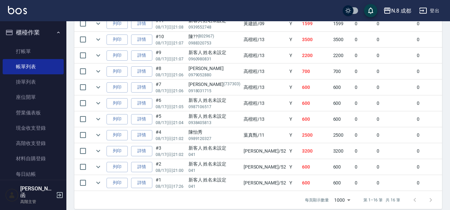
scroll to position [263, 0]
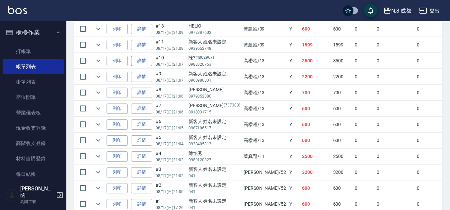
click at [139, 63] on link "詳情" at bounding box center [141, 61] width 21 height 10
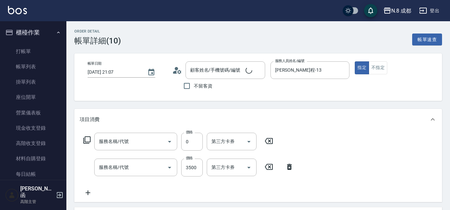
type input "[DATE] 21:07"
type input "[PERSON_NAME]程-13"
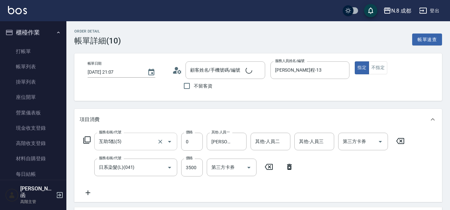
type input "互助5點(5)"
type input "日系染髮(L)(041)"
type input "陳??/0988320753/802967"
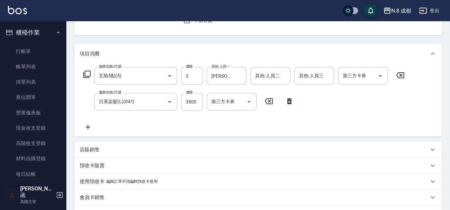
scroll to position [66, 0]
click at [86, 124] on icon at bounding box center [88, 126] width 17 height 8
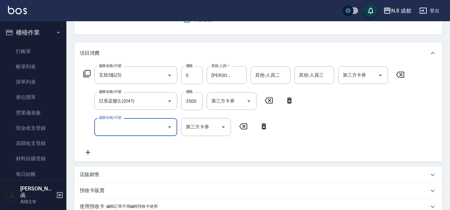
click at [110, 123] on input "服務名稱/代號" at bounding box center [130, 127] width 67 height 12
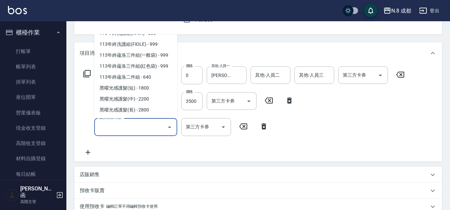
scroll to position [895, 0]
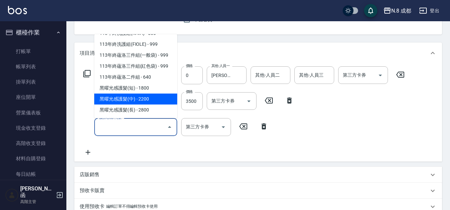
click at [135, 97] on span "黑曜光感護髮(中) - 2200" at bounding box center [135, 99] width 83 height 11
type input "黑曜光感護髮(中)(黑2)"
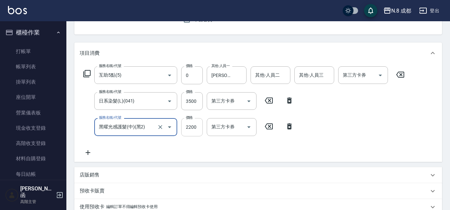
click at [195, 128] on input "2200" at bounding box center [192, 127] width 22 height 18
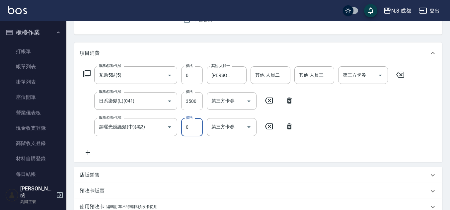
type input "0"
click at [229, 147] on div "服務名稱/代號 互助5點(5) 服務名稱/代號 價格 0 價格 其他-人員一 [PERSON_NAME]-06 其他-人員一 其他-人員二 其他-人員二 其他…" at bounding box center [244, 111] width 329 height 90
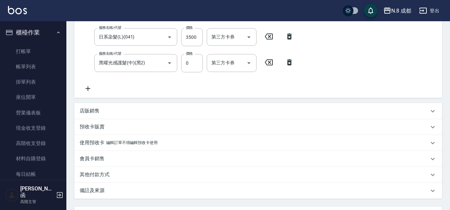
scroll to position [166, 0]
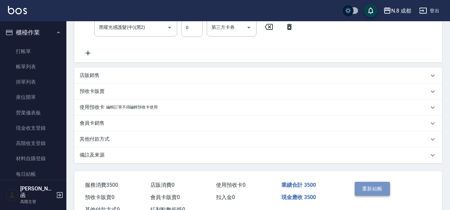
click at [384, 190] on button "重新結帳" at bounding box center [372, 189] width 35 height 14
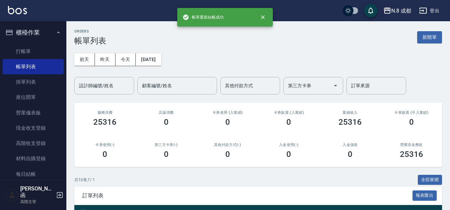
click at [434, 38] on button "新開單" at bounding box center [429, 37] width 25 height 12
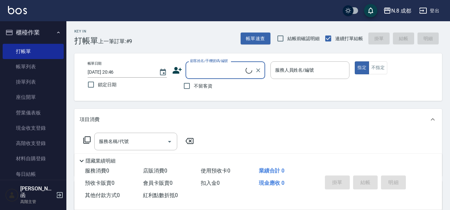
click at [222, 72] on input "顧客姓名/手機號碼/編號" at bounding box center [216, 70] width 57 height 12
click at [230, 83] on li "新客人 姓名未設定/0939839762/null" at bounding box center [225, 91] width 80 height 18
type input "新客人 姓名未設定/0939839762/null"
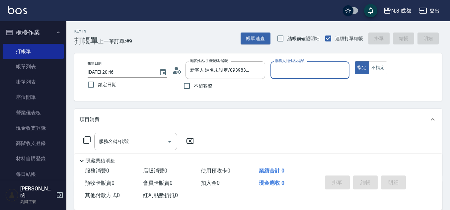
click at [305, 68] on input "服務人員姓名/編號" at bounding box center [309, 70] width 73 height 12
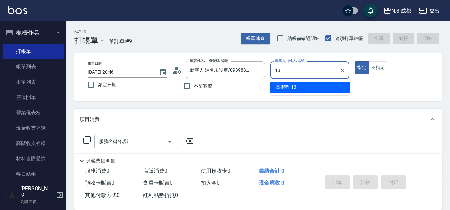
click at [296, 83] on div "[PERSON_NAME]程 -13" at bounding box center [309, 87] width 79 height 11
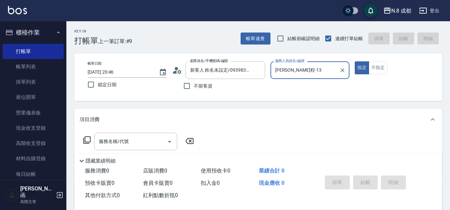
type input "[PERSON_NAME]程-13"
click at [124, 144] on input "服務名稱/代號" at bounding box center [130, 142] width 67 height 12
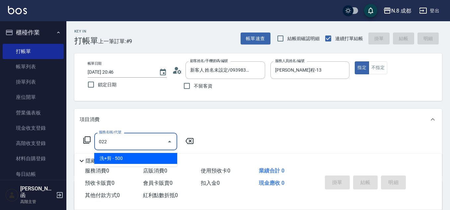
click at [133, 157] on span "洗+剪 - 500" at bounding box center [135, 158] width 83 height 11
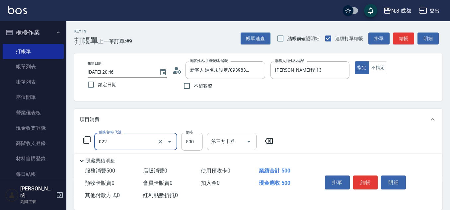
type input "洗+剪(022)"
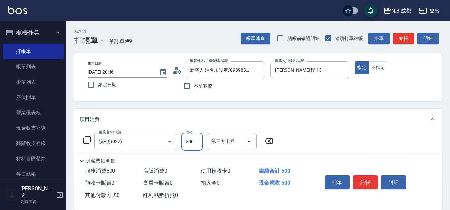
click at [188, 145] on input "500" at bounding box center [192, 142] width 22 height 18
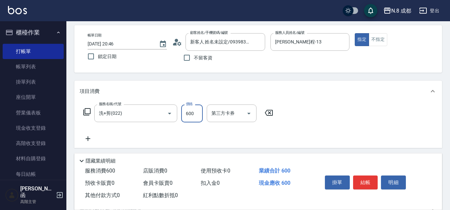
scroll to position [66, 0]
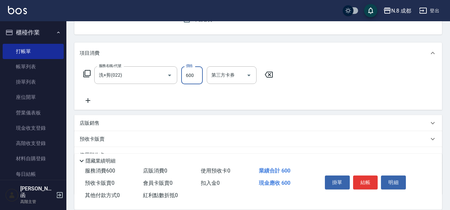
type input "600"
click at [93, 97] on icon at bounding box center [88, 101] width 17 height 8
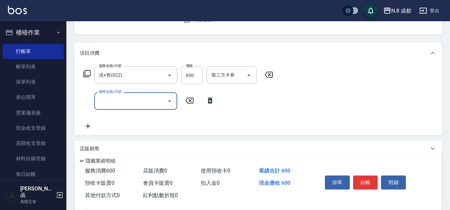
click at [103, 102] on input "服務名稱/代號" at bounding box center [130, 101] width 67 height 12
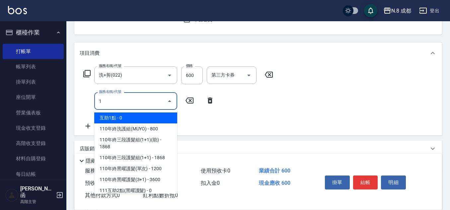
drag, startPoint x: 121, startPoint y: 118, endPoint x: 182, endPoint y: 114, distance: 61.2
click at [121, 118] on span "互助1點 - 0" at bounding box center [135, 117] width 83 height 11
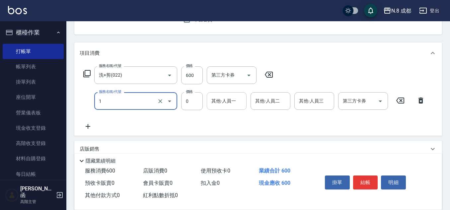
type input "互助1點(1)"
click at [219, 103] on input "其他-人員一" at bounding box center [227, 101] width 34 height 12
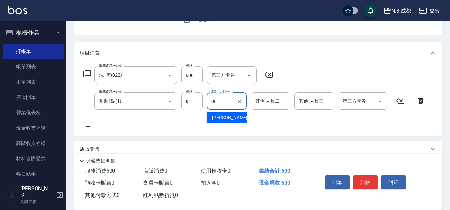
click at [228, 117] on span "[PERSON_NAME] -06" at bounding box center [233, 117] width 42 height 7
type input "[PERSON_NAME]-06"
click at [366, 180] on button "結帳" at bounding box center [365, 182] width 25 height 14
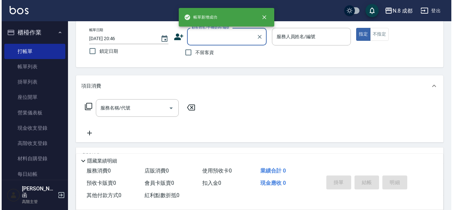
scroll to position [0, 0]
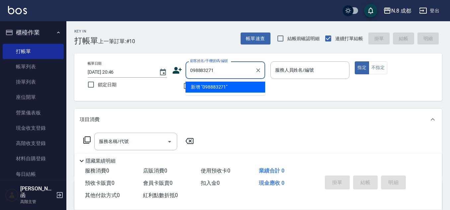
type input "0988832710"
drag, startPoint x: 239, startPoint y: 67, endPoint x: 131, endPoint y: 65, distance: 107.8
click at [131, 65] on div "帳單日期 [DATE] 20:46 鎖定日期 顧客姓名/手機號碼/編號 0988832710 顧客姓名/手機號碼/編號 不留客資 服務人員姓名/編號 服務人員…" at bounding box center [258, 77] width 352 height 32
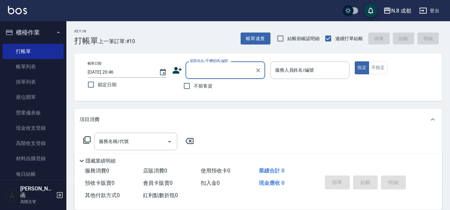
click at [179, 72] on icon at bounding box center [176, 70] width 9 height 7
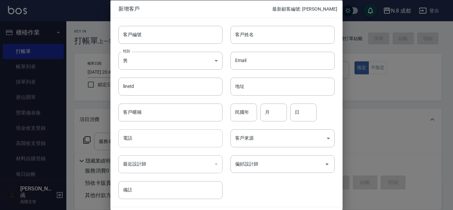
click at [157, 137] on input "電話" at bounding box center [170, 138] width 104 height 18
paste input "0988832710"
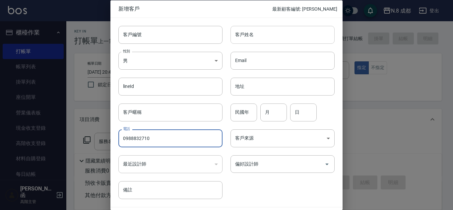
type input "0988832710"
drag, startPoint x: 261, startPoint y: 27, endPoint x: 265, endPoint y: 39, distance: 13.2
click at [261, 27] on input "客戶姓名" at bounding box center [283, 35] width 104 height 18
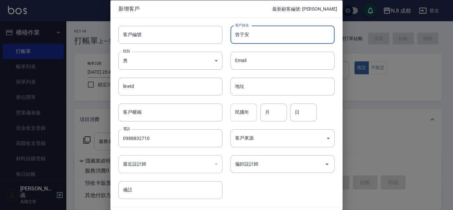
type input "曾于安"
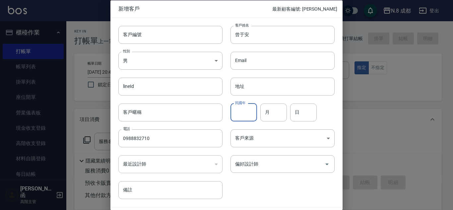
drag, startPoint x: 248, startPoint y: 106, endPoint x: 245, endPoint y: 104, distance: 3.8
click at [245, 104] on input "民國年" at bounding box center [244, 112] width 27 height 18
type input "93"
click at [286, 111] on div "民國年 93 民國年 月 月 日 日" at bounding box center [279, 108] width 112 height 26
click at [278, 113] on input "月" at bounding box center [273, 112] width 27 height 18
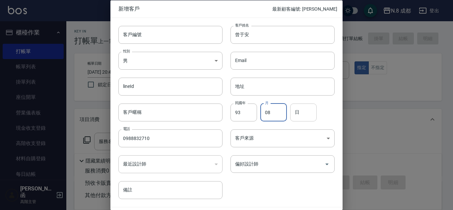
type input "08"
click at [302, 115] on input "日" at bounding box center [303, 112] width 27 height 18
type input "25"
click at [278, 162] on input "偏好設計師" at bounding box center [278, 164] width 88 height 12
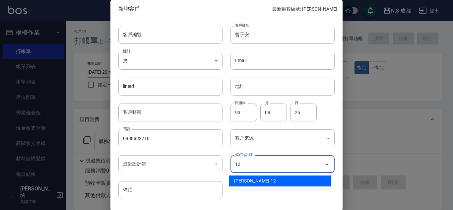
click at [268, 180] on li "[PERSON_NAME]-12" at bounding box center [280, 180] width 103 height 11
type input "張芷瑜"
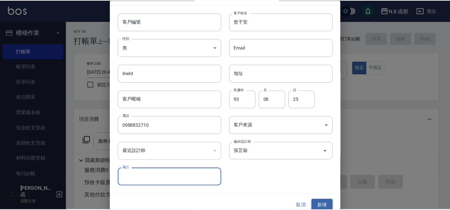
scroll to position [20, 0]
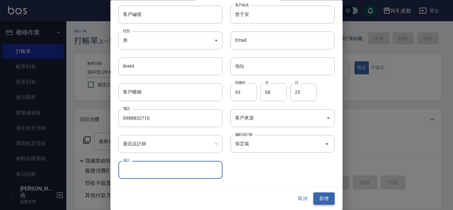
click at [317, 203] on button "新增" at bounding box center [323, 199] width 21 height 12
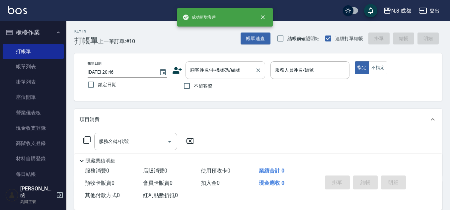
click at [222, 67] on input "顧客姓名/手機號碼/編號" at bounding box center [220, 70] width 64 height 12
paste input "0988832710"
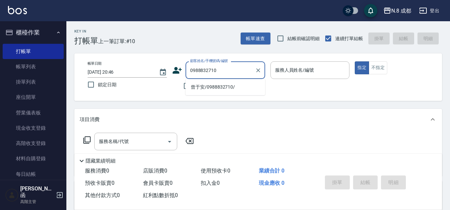
click at [212, 89] on li "曾于安/0988832710/" at bounding box center [225, 87] width 80 height 11
type input "曾于安/0988832710/"
type input "[PERSON_NAME]-12"
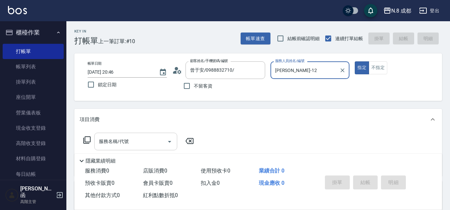
click at [136, 137] on input "服務名稱/代號" at bounding box center [130, 142] width 67 height 12
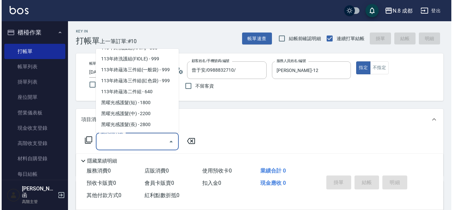
scroll to position [895, 0]
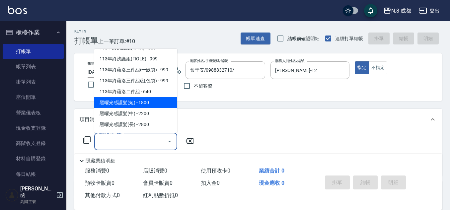
click at [143, 105] on span "黑曜光感護髮(短) - 1800" at bounding box center [135, 102] width 83 height 11
type input "黑曜光感護髮(短)(黑1)"
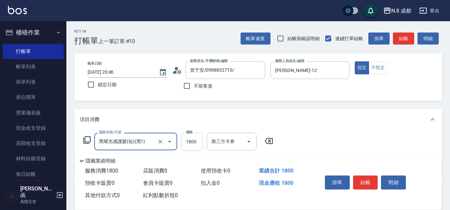
click at [201, 141] on input "1800" at bounding box center [192, 142] width 22 height 18
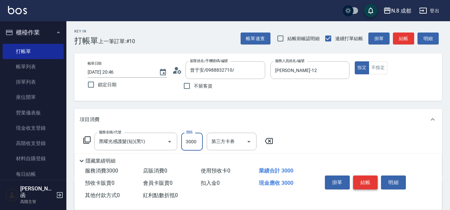
type input "3000"
click at [368, 175] on button "結帳" at bounding box center [365, 182] width 25 height 14
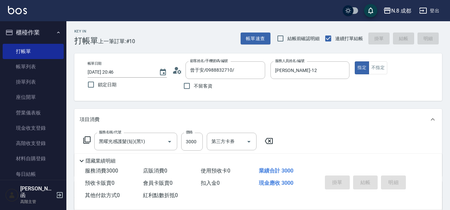
type input "[DATE] 20:47"
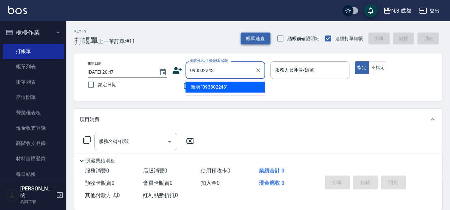
type input "0938022433"
drag, startPoint x: 238, startPoint y: 68, endPoint x: 75, endPoint y: 92, distance: 164.9
click at [75, 92] on div "帳單日期 [DATE] 20:47 鎖定日期 顧客姓名/手機號碼/編號 0938022433 顧客姓名/手機號碼/編號 不留客資 服務人員姓名/編號 服務人員…" at bounding box center [258, 76] width 368 height 47
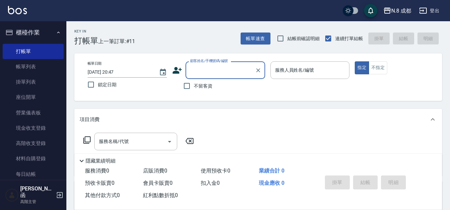
click at [178, 72] on icon at bounding box center [176, 70] width 9 height 7
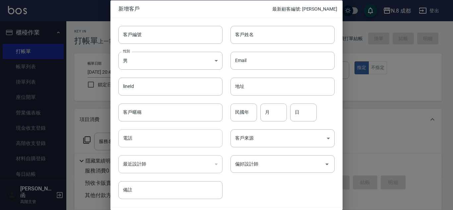
click at [144, 145] on input "電話" at bounding box center [170, 138] width 104 height 18
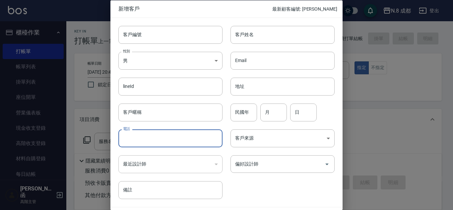
paste input "0938022433"
type input "0938022433"
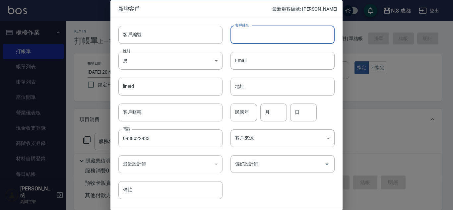
click at [261, 32] on input "客戶姓名" at bounding box center [283, 35] width 104 height 18
type input "VICKIE"
click at [273, 164] on input "偏好設計師" at bounding box center [278, 164] width 88 height 12
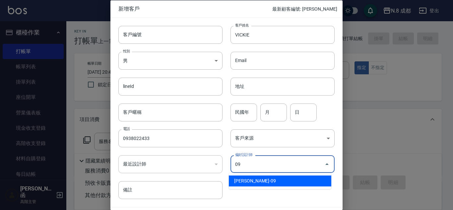
click at [260, 183] on li "[PERSON_NAME]-09" at bounding box center [280, 180] width 103 height 11
type input "黃建皓"
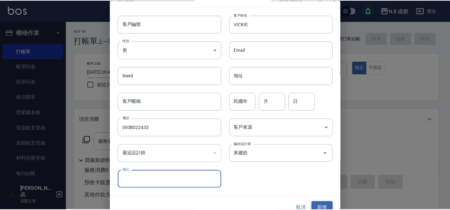
scroll to position [20, 0]
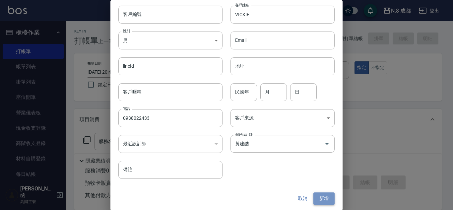
click at [319, 197] on button "新增" at bounding box center [323, 199] width 21 height 12
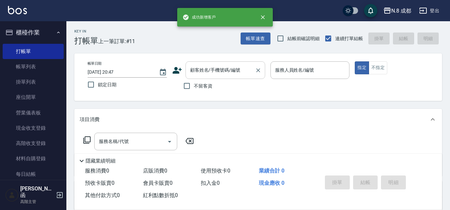
click at [217, 77] on div "顧客姓名/手機號碼/編號" at bounding box center [225, 70] width 80 height 18
paste input "0938022433"
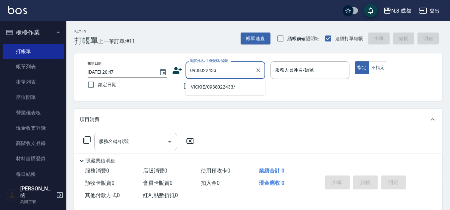
click at [207, 88] on li "VICKIE/0938022433/" at bounding box center [225, 87] width 80 height 11
type input "VICKIE/0938022433/"
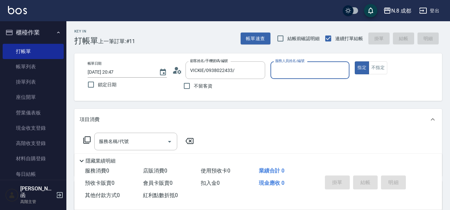
type input "[PERSON_NAME]-09"
click at [123, 140] on input "服務名稱/代號" at bounding box center [130, 142] width 67 height 12
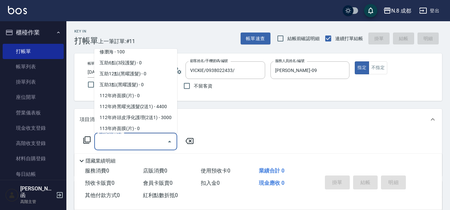
scroll to position [895, 0]
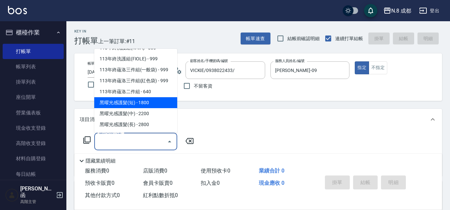
click at [146, 103] on span "黑曜光感護髮(短) - 1800" at bounding box center [135, 102] width 83 height 11
type input "黑曜光感護髮(短)(黑1)"
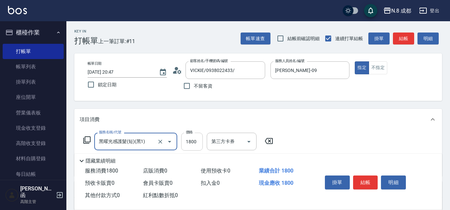
click at [193, 141] on input "1800" at bounding box center [192, 142] width 22 height 18
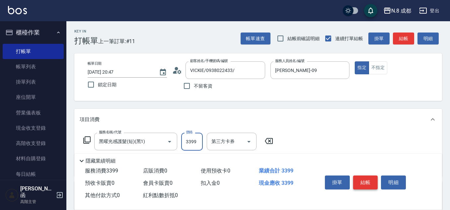
type input "3399"
click at [368, 177] on button "結帳" at bounding box center [365, 182] width 25 height 14
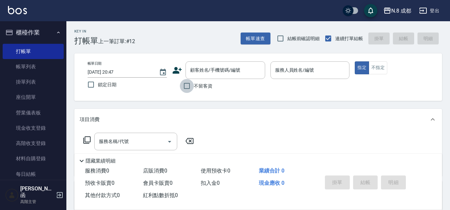
click at [191, 88] on input "不留客資" at bounding box center [187, 86] width 14 height 14
checkbox input "true"
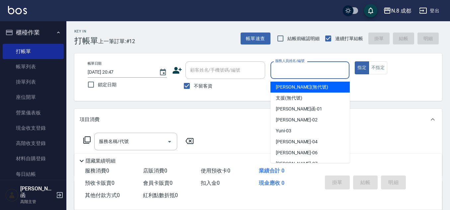
click at [298, 67] on input "服務人員姓名/編號" at bounding box center [309, 70] width 73 height 12
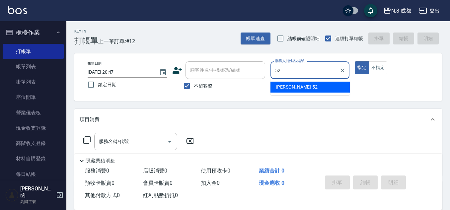
click at [292, 82] on div "[PERSON_NAME]-52" at bounding box center [309, 87] width 79 height 11
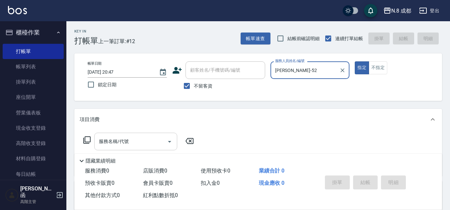
type input "[PERSON_NAME]-52"
click at [119, 139] on input "服務名稱/代號" at bounding box center [130, 142] width 67 height 12
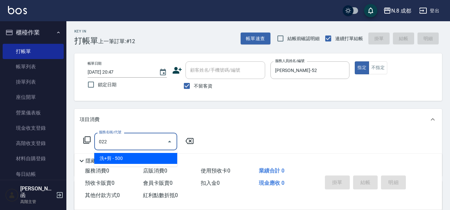
drag, startPoint x: 121, startPoint y: 162, endPoint x: 206, endPoint y: 151, distance: 85.5
click at [121, 162] on span "洗+剪 - 500" at bounding box center [135, 158] width 83 height 11
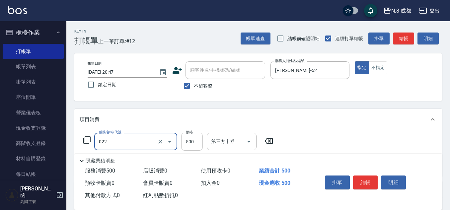
type input "洗+剪(022)"
drag, startPoint x: 193, startPoint y: 144, endPoint x: 183, endPoint y: 141, distance: 10.9
click at [193, 144] on input "500" at bounding box center [192, 142] width 22 height 18
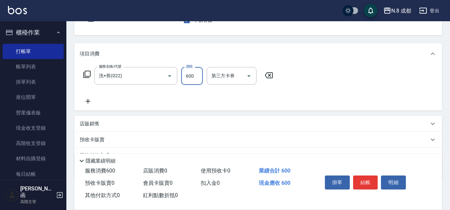
scroll to position [66, 0]
type input "600"
click at [89, 100] on icon at bounding box center [88, 101] width 17 height 8
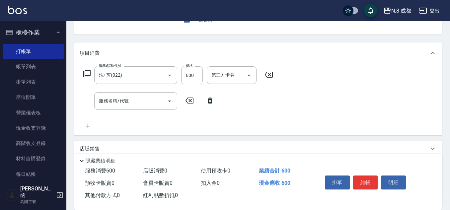
click at [214, 99] on icon at bounding box center [210, 101] width 17 height 8
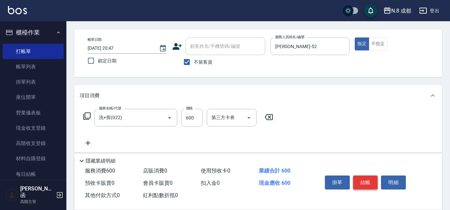
scroll to position [0, 0]
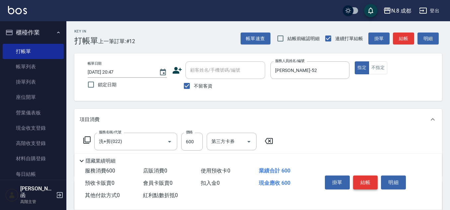
click at [372, 179] on button "結帳" at bounding box center [365, 182] width 25 height 14
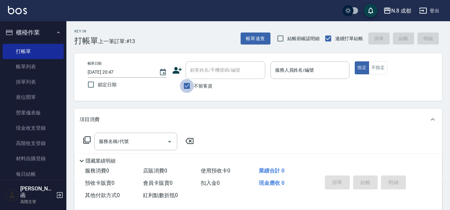
click at [185, 87] on input "不留客資" at bounding box center [187, 86] width 14 height 14
checkbox input "false"
click at [214, 63] on div "顧客姓名/手機號碼/編號" at bounding box center [225, 70] width 80 height 18
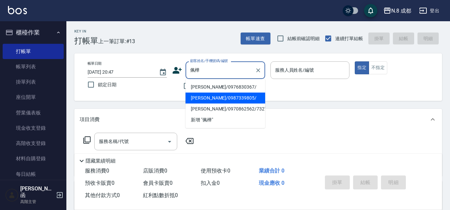
click at [233, 89] on li "[PERSON_NAME]/0976830367/" at bounding box center [225, 87] width 80 height 11
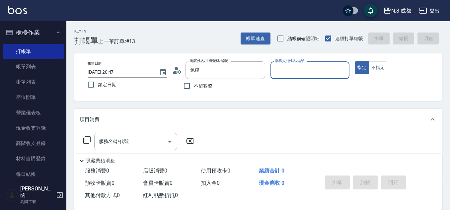
type input "[PERSON_NAME]/0976830367/"
type input "[PERSON_NAME]-11"
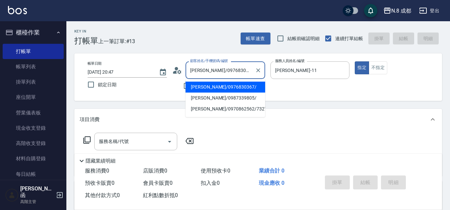
click at [237, 72] on input "[PERSON_NAME]/0976830367/" at bounding box center [220, 70] width 64 height 12
click at [195, 71] on input "[PERSON_NAME]/0976830367/" at bounding box center [220, 70] width 64 height 12
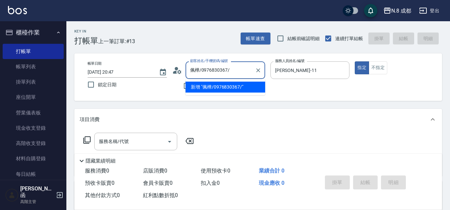
click at [235, 69] on input "佩樺/0976830367/" at bounding box center [220, 70] width 64 height 12
drag, startPoint x: 240, startPoint y: 72, endPoint x: 233, endPoint y: 72, distance: 7.3
click at [233, 72] on input "佩樺/0976830367/" at bounding box center [220, 70] width 64 height 12
type input "佩樺"
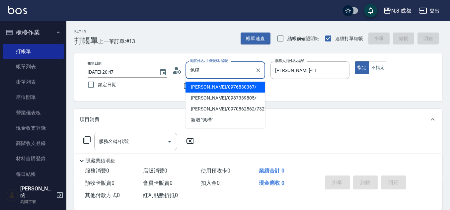
click at [261, 63] on div at bounding box center [257, 70] width 9 height 18
click at [259, 70] on icon "Clear" at bounding box center [258, 70] width 7 height 7
click at [346, 70] on button "Clear" at bounding box center [342, 70] width 9 height 9
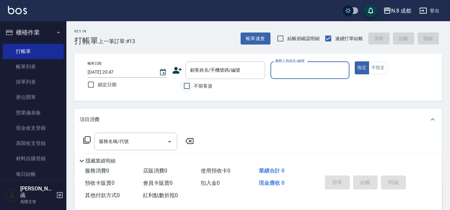
click at [192, 84] on input "不留客資" at bounding box center [187, 86] width 14 height 14
checkbox input "true"
click at [294, 74] on input "服務人員姓名/編號" at bounding box center [309, 70] width 73 height 12
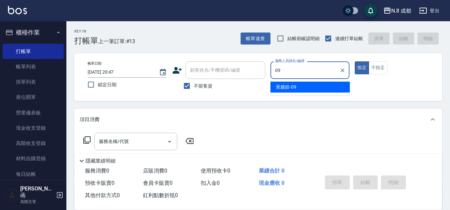
click at [313, 86] on div "[PERSON_NAME]-09" at bounding box center [309, 87] width 79 height 11
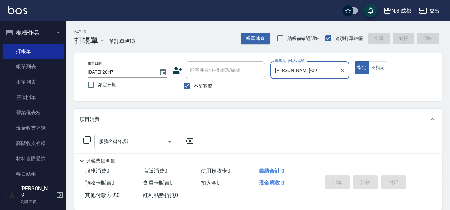
type input "[PERSON_NAME]-09"
drag, startPoint x: 125, startPoint y: 139, endPoint x: 127, endPoint y: 136, distance: 3.6
click at [125, 138] on input "服務名稱/代號" at bounding box center [130, 142] width 67 height 12
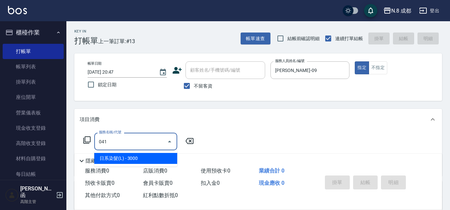
drag, startPoint x: 130, startPoint y: 155, endPoint x: 182, endPoint y: 151, distance: 52.2
click at [130, 155] on span "日系染髮(L) - 3000" at bounding box center [135, 158] width 83 height 11
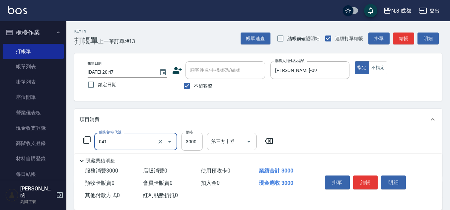
type input "日系染髮(L)(041)"
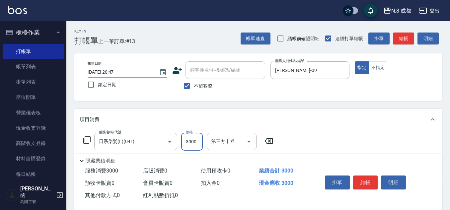
click at [194, 144] on input "3000" at bounding box center [192, 142] width 22 height 18
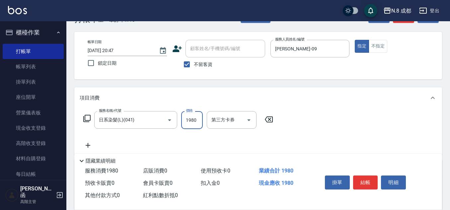
scroll to position [33, 0]
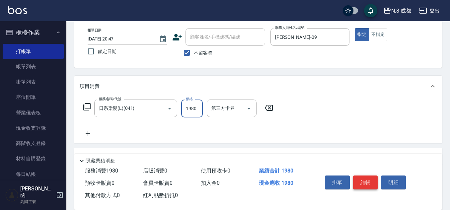
type input "1980"
click at [370, 180] on button "結帳" at bounding box center [365, 182] width 25 height 14
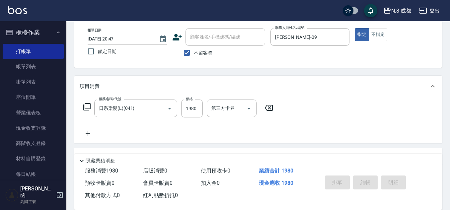
type input "[DATE] 20:49"
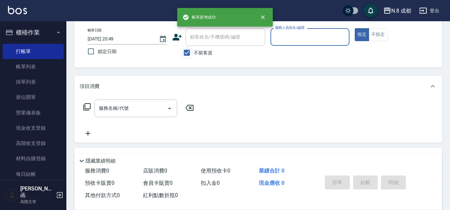
click at [190, 51] on input "不留客資" at bounding box center [187, 53] width 14 height 14
checkbox input "false"
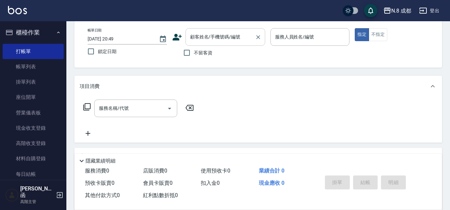
click at [203, 39] on input "顧客姓名/手機號碼/編號" at bounding box center [220, 37] width 64 height 12
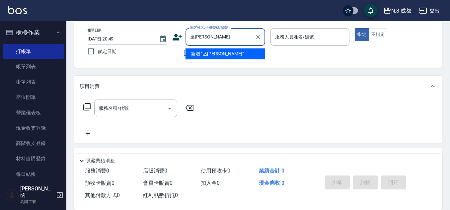
type input "丞[PERSON_NAME]"
drag, startPoint x: 221, startPoint y: 36, endPoint x: 154, endPoint y: 36, distance: 67.0
click at [154, 36] on div "帳單日期 [DATE] 20:49 鎖定日期 顧客姓名/手機號碼/編號 丞硯 顧客姓名/手機號碼/編號 不留客資 服務人員姓名/編號 服務人員姓名/編號 指定…" at bounding box center [258, 44] width 352 height 32
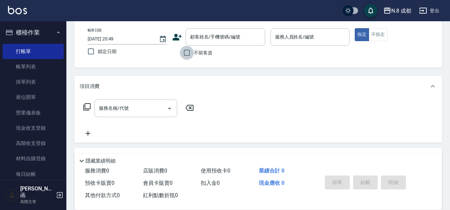
click at [185, 50] on input "不留客資" at bounding box center [187, 53] width 14 height 14
checkbox input "true"
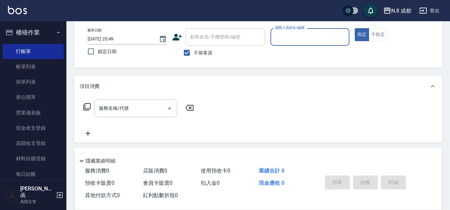
click at [294, 35] on input "服務人員姓名/編號" at bounding box center [309, 37] width 73 height 12
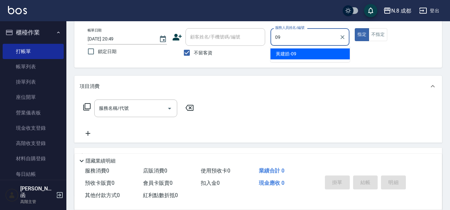
click at [298, 50] on div "[PERSON_NAME]-09" at bounding box center [309, 53] width 79 height 11
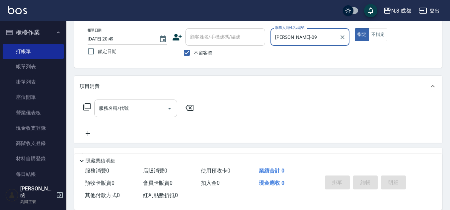
click at [127, 108] on input "服務名稱/代號" at bounding box center [130, 109] width 67 height 12
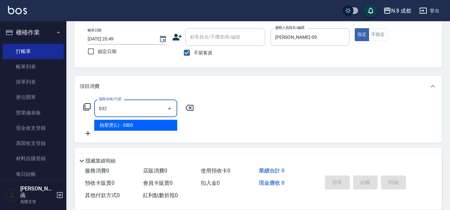
click at [135, 123] on span "熱塑燙(L) - 3000" at bounding box center [135, 125] width 83 height 11
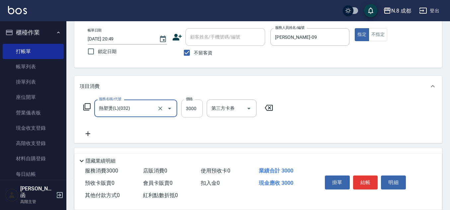
click at [197, 109] on input "3000" at bounding box center [192, 109] width 22 height 18
drag, startPoint x: 85, startPoint y: 133, endPoint x: 91, endPoint y: 133, distance: 6.7
click at [91, 133] on icon at bounding box center [88, 134] width 17 height 8
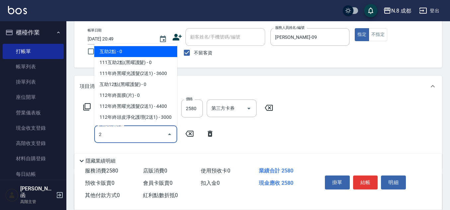
click at [135, 47] on span "互助2點 - 0" at bounding box center [135, 51] width 83 height 11
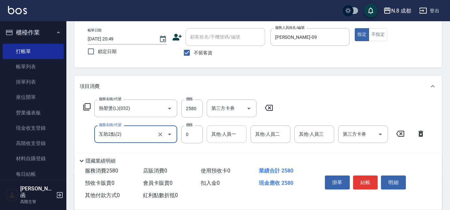
click at [219, 133] on input "其他-人員一" at bounding box center [227, 134] width 34 height 12
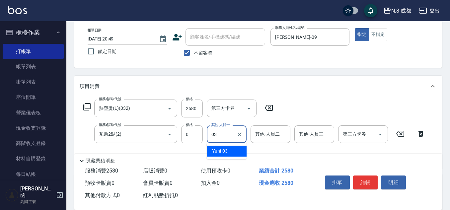
click at [225, 147] on div "Yuni -03" at bounding box center [227, 151] width 40 height 11
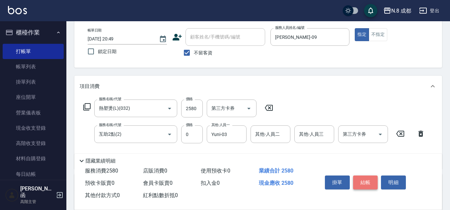
click at [367, 181] on button "結帳" at bounding box center [365, 182] width 25 height 14
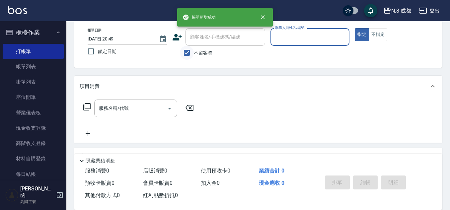
click at [186, 52] on input "不留客資" at bounding box center [187, 53] width 14 height 14
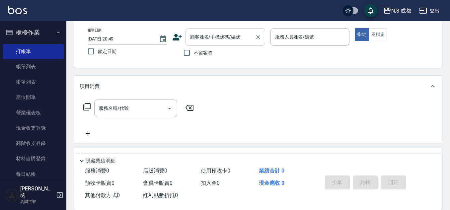
click at [201, 40] on input "顧客姓名/手機號碼/編號" at bounding box center [220, 37] width 64 height 12
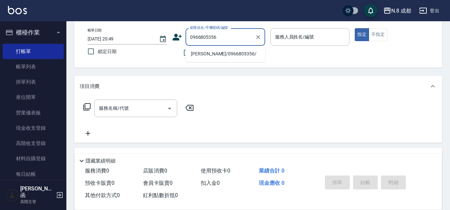
click at [213, 53] on li "[PERSON_NAME]/0966805356/" at bounding box center [225, 53] width 80 height 11
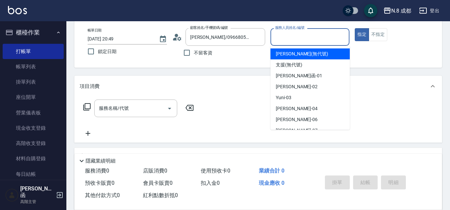
click at [290, 38] on input "服務人員姓名/編號" at bounding box center [309, 37] width 73 height 12
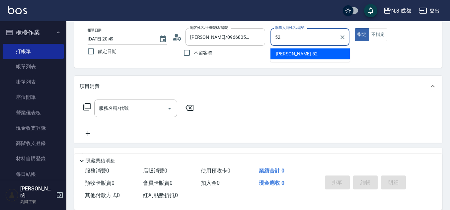
click at [294, 51] on span "[PERSON_NAME]-52" at bounding box center [297, 53] width 42 height 7
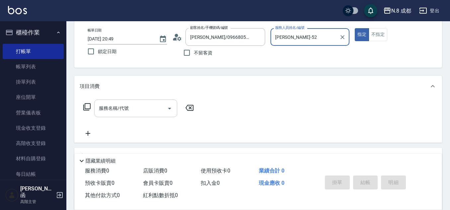
click at [133, 107] on input "服務名稱/代號" at bounding box center [130, 109] width 67 height 12
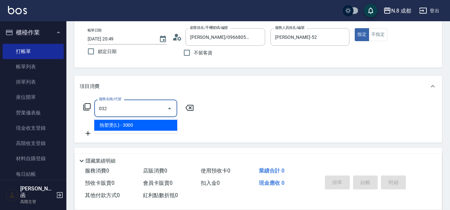
click at [131, 133] on ul "熱塑燙(L) - 3000" at bounding box center [135, 125] width 83 height 16
click at [133, 127] on span "熱塑燙(L) - 3000" at bounding box center [135, 125] width 83 height 11
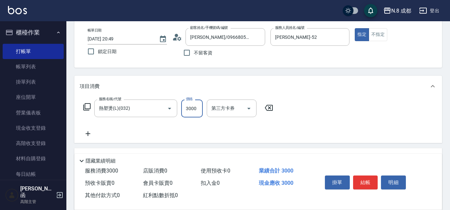
click at [190, 114] on input "3000" at bounding box center [192, 109] width 22 height 18
click at [91, 132] on icon at bounding box center [88, 134] width 17 height 8
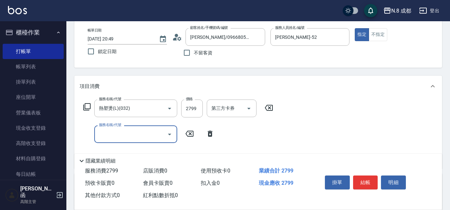
click at [114, 132] on input "服務名稱/代號" at bounding box center [130, 134] width 67 height 12
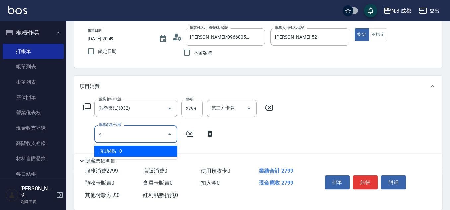
click at [131, 150] on span "互助4點 - 0" at bounding box center [135, 151] width 83 height 11
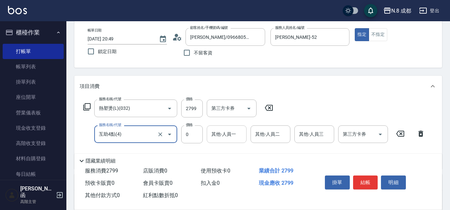
click at [224, 139] on input "其他-人員一" at bounding box center [227, 134] width 34 height 12
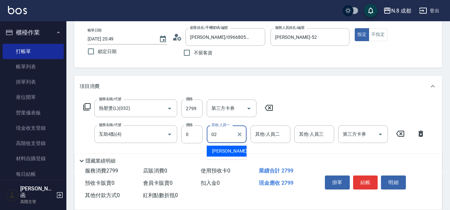
click at [226, 149] on span "[PERSON_NAME]-02" at bounding box center [233, 151] width 42 height 7
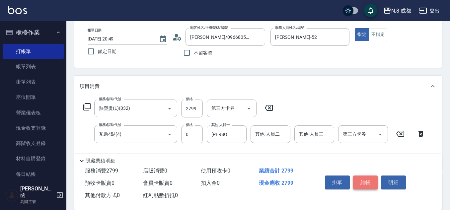
click at [368, 181] on button "結帳" at bounding box center [365, 182] width 25 height 14
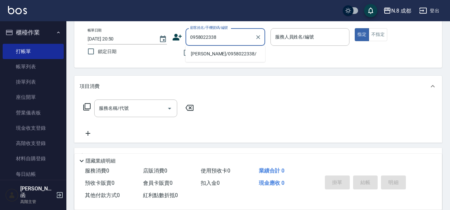
click at [217, 53] on li "[PERSON_NAME]/0958022338/" at bounding box center [225, 53] width 80 height 11
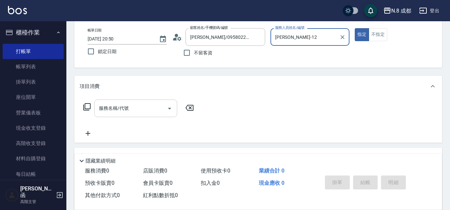
click at [125, 103] on input "服務名稱/代號" at bounding box center [130, 109] width 67 height 12
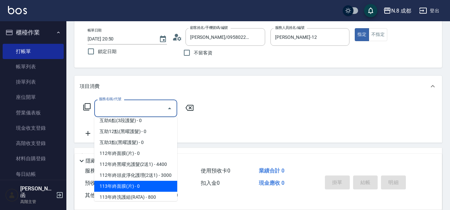
scroll to position [895, 0]
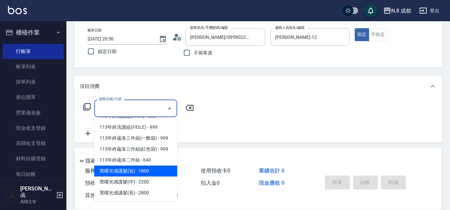
click at [141, 174] on span "黑曜光感護髮(短) - 1800" at bounding box center [135, 171] width 83 height 11
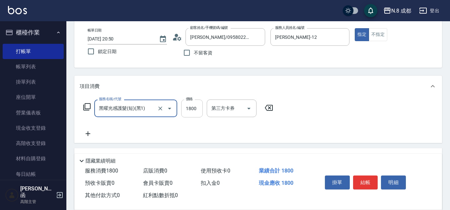
click at [192, 108] on input "1800" at bounding box center [192, 109] width 22 height 18
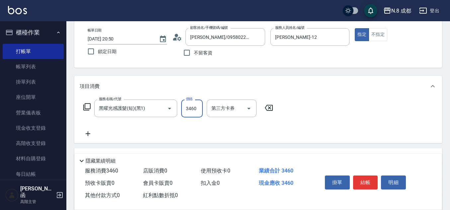
click at [86, 135] on icon at bounding box center [88, 134] width 17 height 8
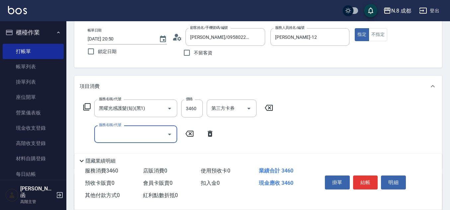
click at [104, 134] on input "服務名稱/代號" at bounding box center [130, 134] width 67 height 12
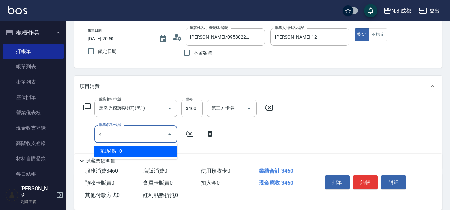
click at [117, 151] on span "互助4點 - 0" at bounding box center [135, 151] width 83 height 11
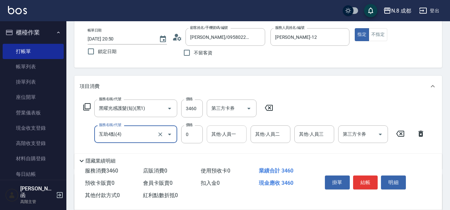
click at [222, 136] on input "其他-人員一" at bounding box center [227, 134] width 34 height 12
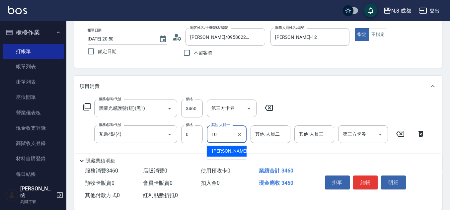
drag, startPoint x: 225, startPoint y: 150, endPoint x: 226, endPoint y: 146, distance: 4.4
click at [226, 150] on span "[PERSON_NAME]-10" at bounding box center [233, 151] width 42 height 7
click at [366, 179] on button "結帳" at bounding box center [365, 182] width 25 height 14
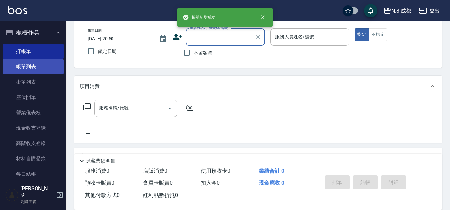
drag, startPoint x: 31, startPoint y: 63, endPoint x: 36, endPoint y: 64, distance: 5.1
click at [30, 64] on link "帳單列表" at bounding box center [33, 66] width 61 height 15
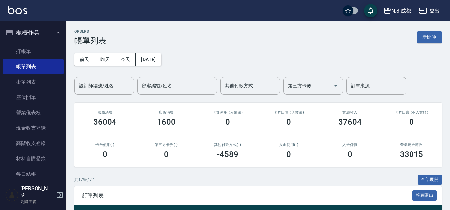
click at [157, 49] on div "[DATE] [DATE] [DATE] [DATE] 設計師編號/姓名 設計師編號/姓名 顧客編號/姓名 顧客編號/姓名 其他付款方式 其他付款方式 第三方…" at bounding box center [258, 69] width 368 height 49
click at [158, 59] on button "[DATE]" at bounding box center [148, 59] width 25 height 12
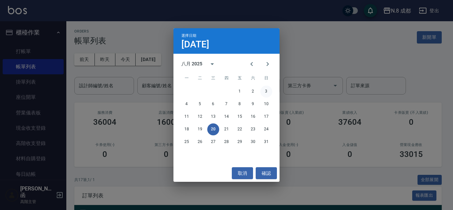
click at [264, 91] on button "3" at bounding box center [266, 92] width 12 height 12
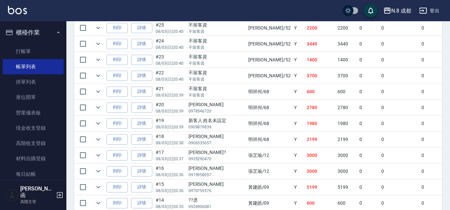
scroll to position [265, 0]
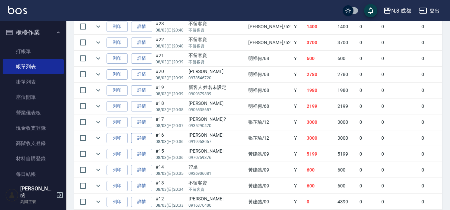
click at [145, 135] on link "詳情" at bounding box center [141, 138] width 21 height 10
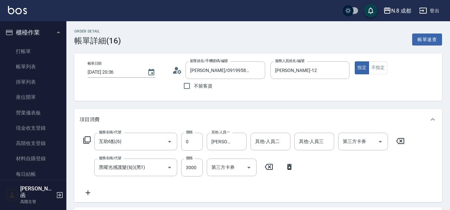
click at [90, 192] on icon at bounding box center [88, 193] width 17 height 8
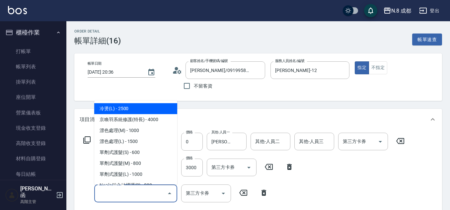
click at [103, 192] on input "服務名稱/代號" at bounding box center [130, 193] width 67 height 12
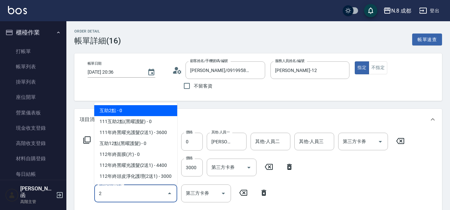
click at [131, 109] on span "互助2點 - 0" at bounding box center [135, 110] width 83 height 11
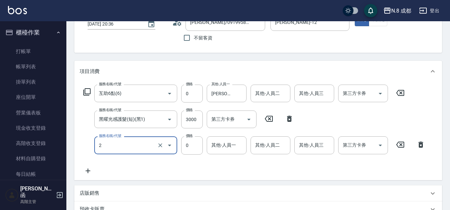
scroll to position [100, 0]
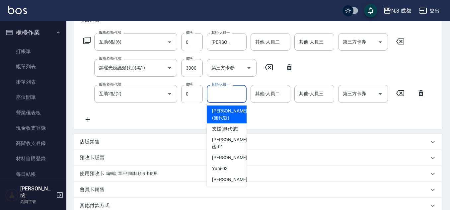
click at [225, 98] on input "其他-人員一" at bounding box center [227, 94] width 34 height 12
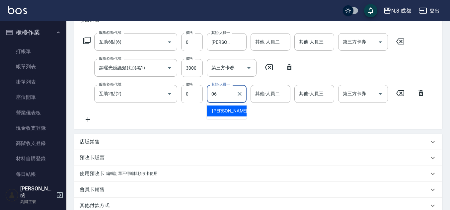
click at [234, 111] on div "[PERSON_NAME] -06" at bounding box center [227, 110] width 40 height 11
click at [240, 95] on icon "Clear" at bounding box center [240, 94] width 4 height 4
click at [227, 93] on input "其他-人員一" at bounding box center [227, 94] width 34 height 12
click at [224, 107] on div "[PERSON_NAME]-10" at bounding box center [227, 110] width 40 height 11
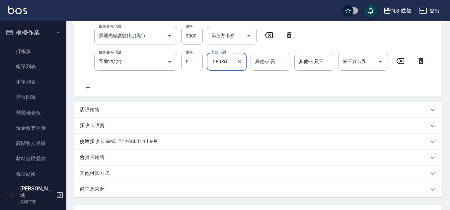
scroll to position [191, 0]
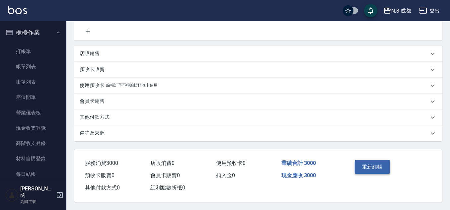
click at [380, 162] on button "重新結帳" at bounding box center [372, 167] width 35 height 14
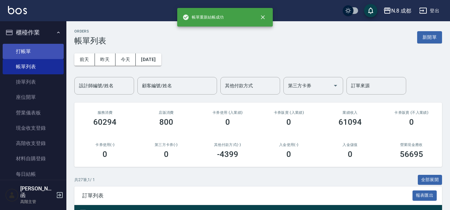
click at [41, 54] on link "打帳單" at bounding box center [33, 51] width 61 height 15
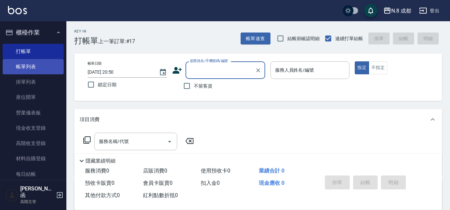
click at [36, 61] on link "帳單列表" at bounding box center [33, 66] width 61 height 15
